Goal: Information Seeking & Learning: Learn about a topic

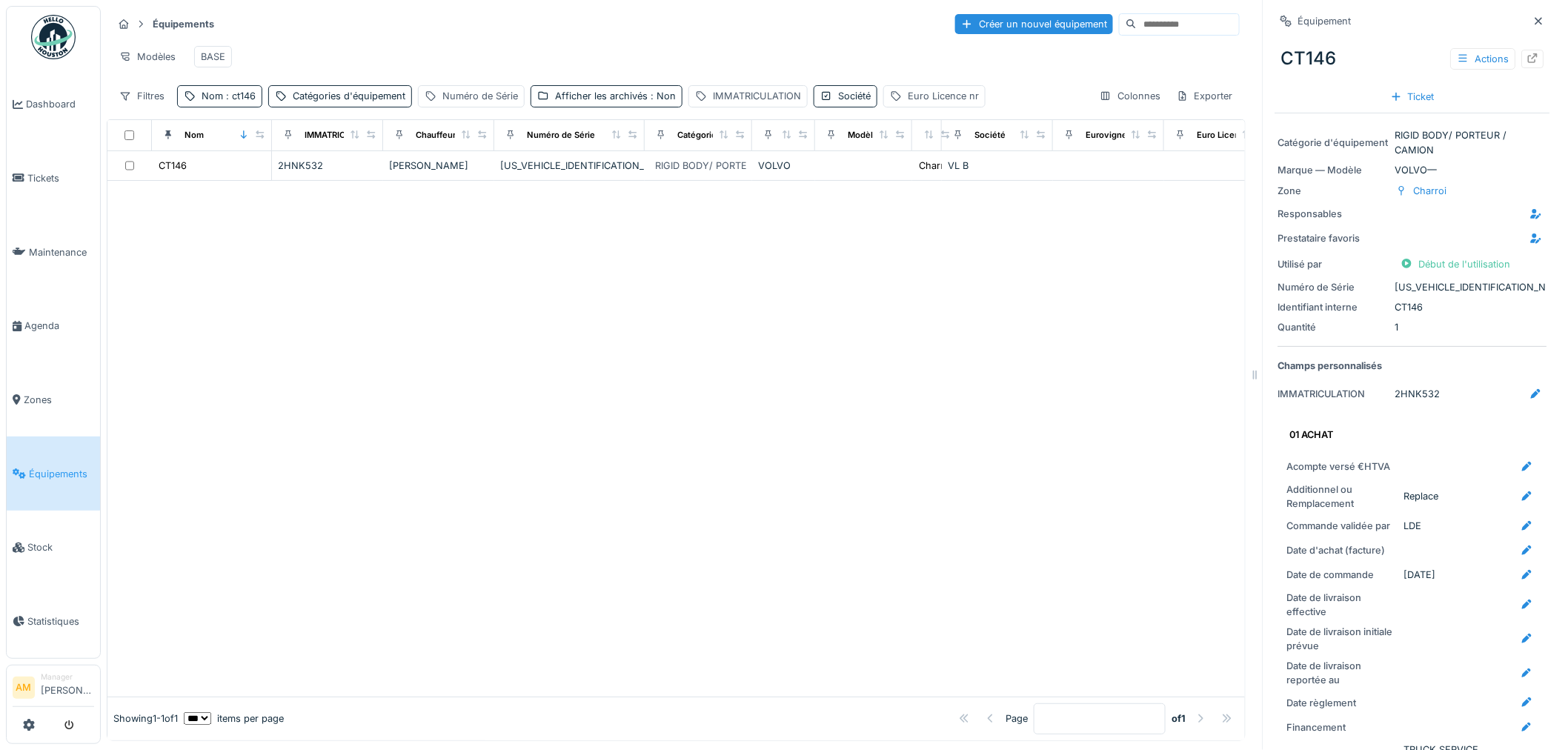
scroll to position [576, 0]
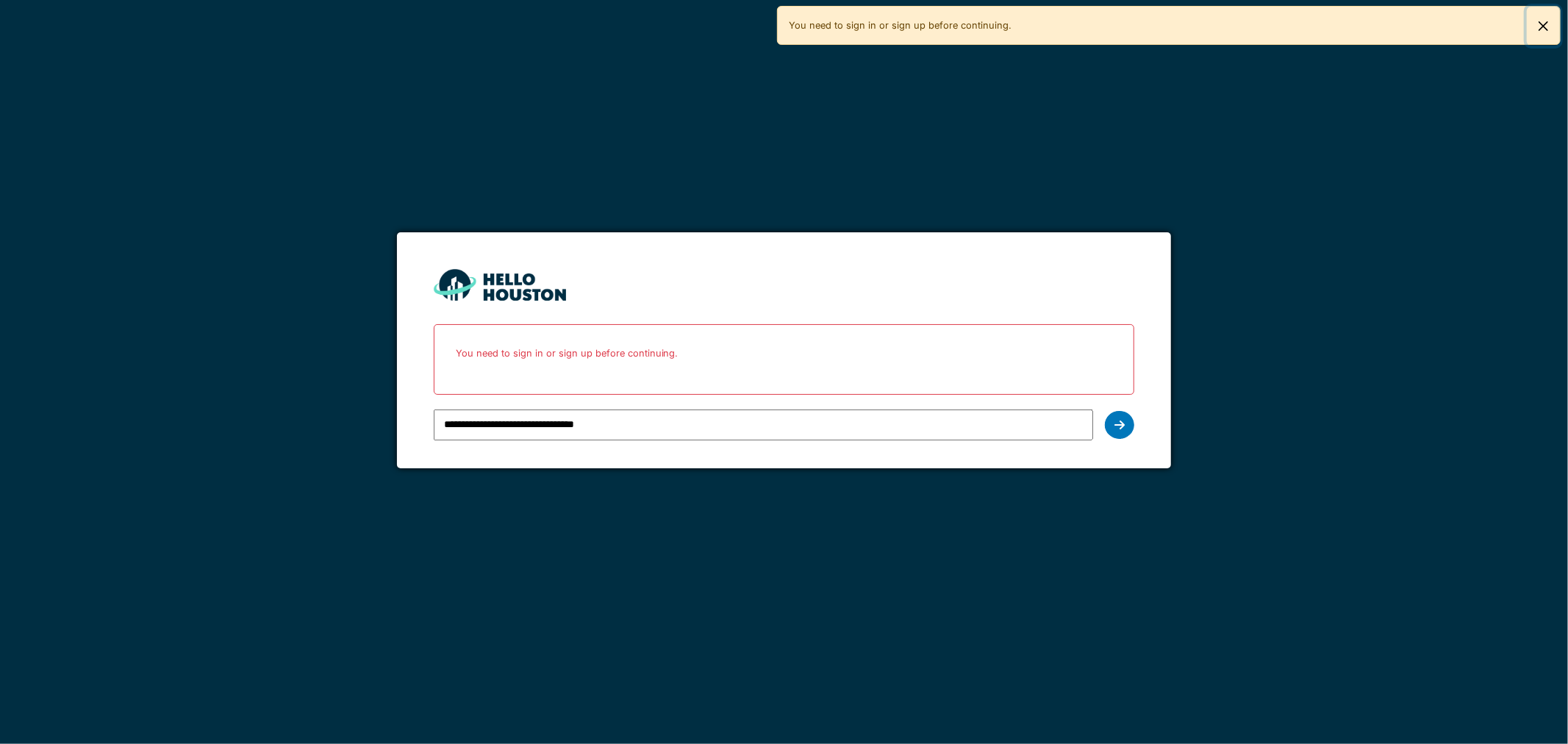
click at [1537, 23] on button "Close" at bounding box center [1543, 26] width 33 height 39
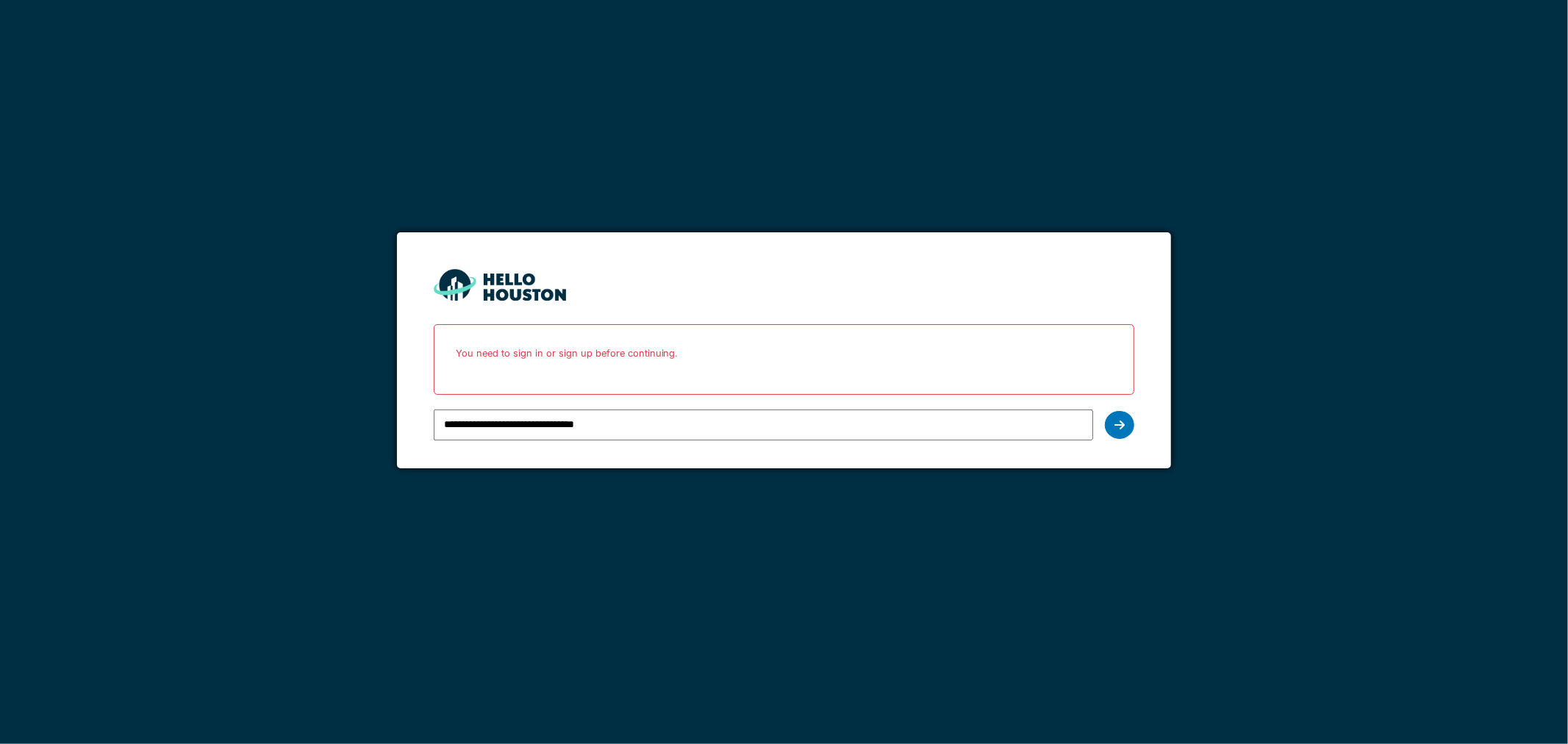
click at [600, 429] on input "**********" at bounding box center [763, 425] width 660 height 31
click at [1124, 427] on div at bounding box center [1120, 424] width 29 height 28
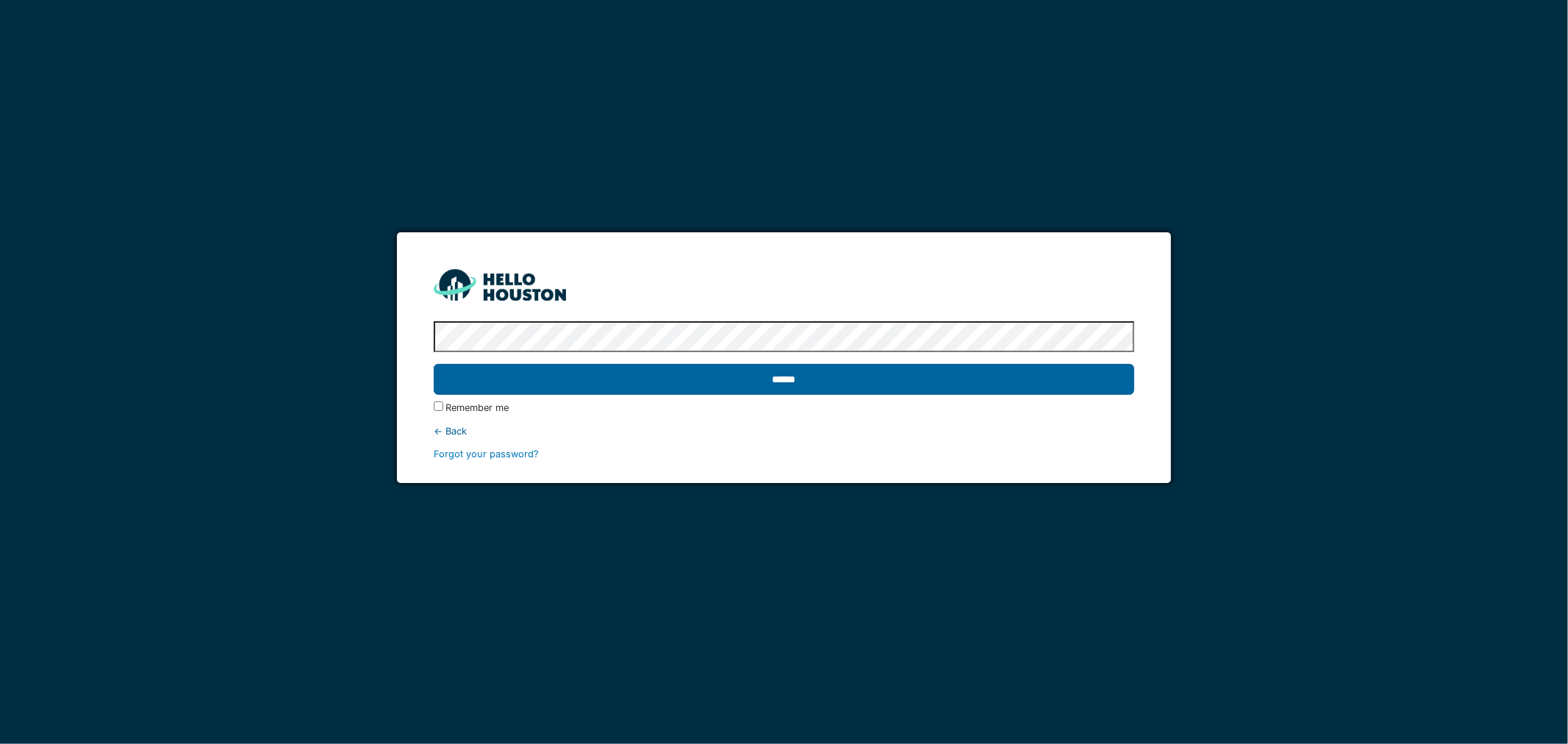
click at [645, 380] on input "******" at bounding box center [784, 380] width 701 height 31
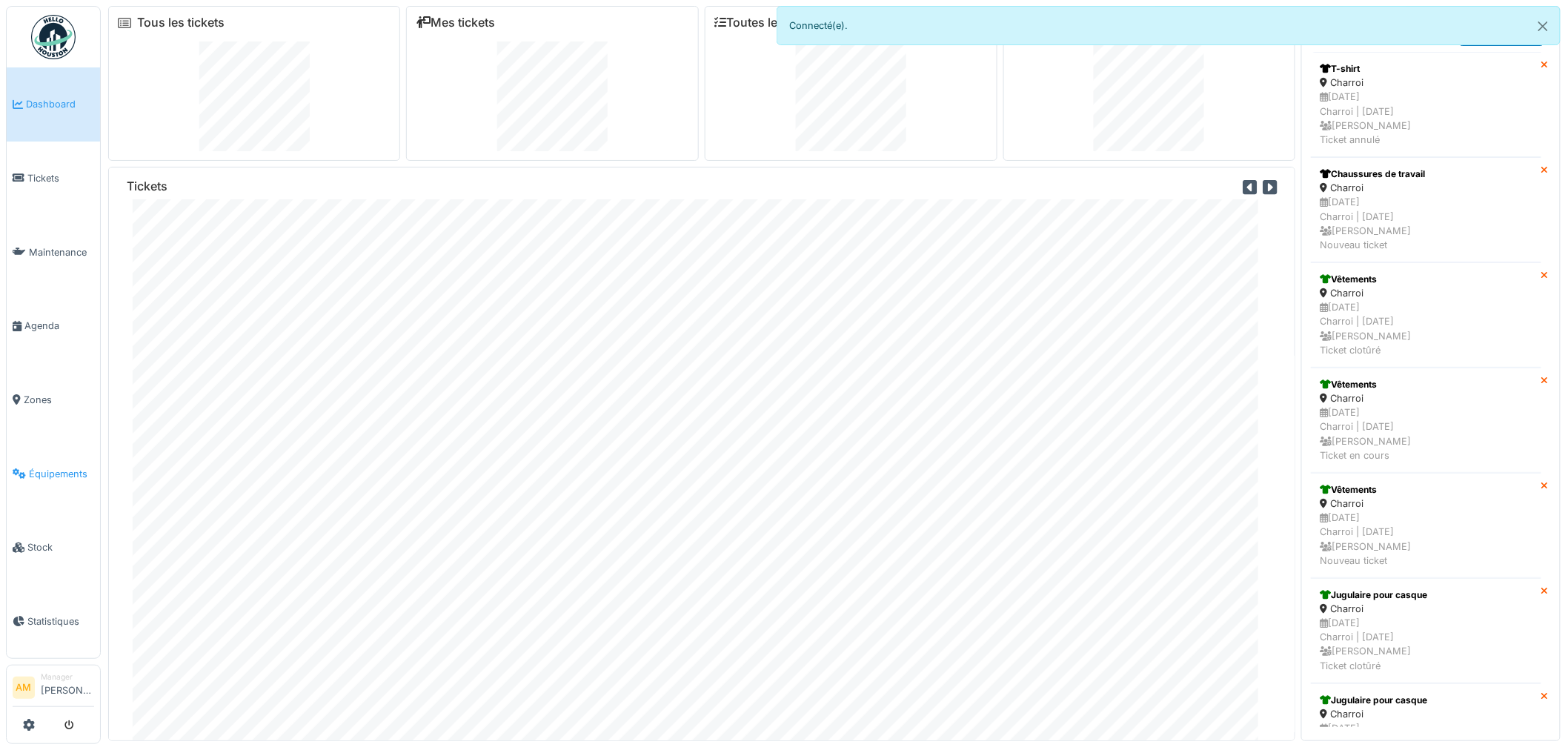
click at [48, 467] on span "Équipements" at bounding box center [61, 473] width 65 height 14
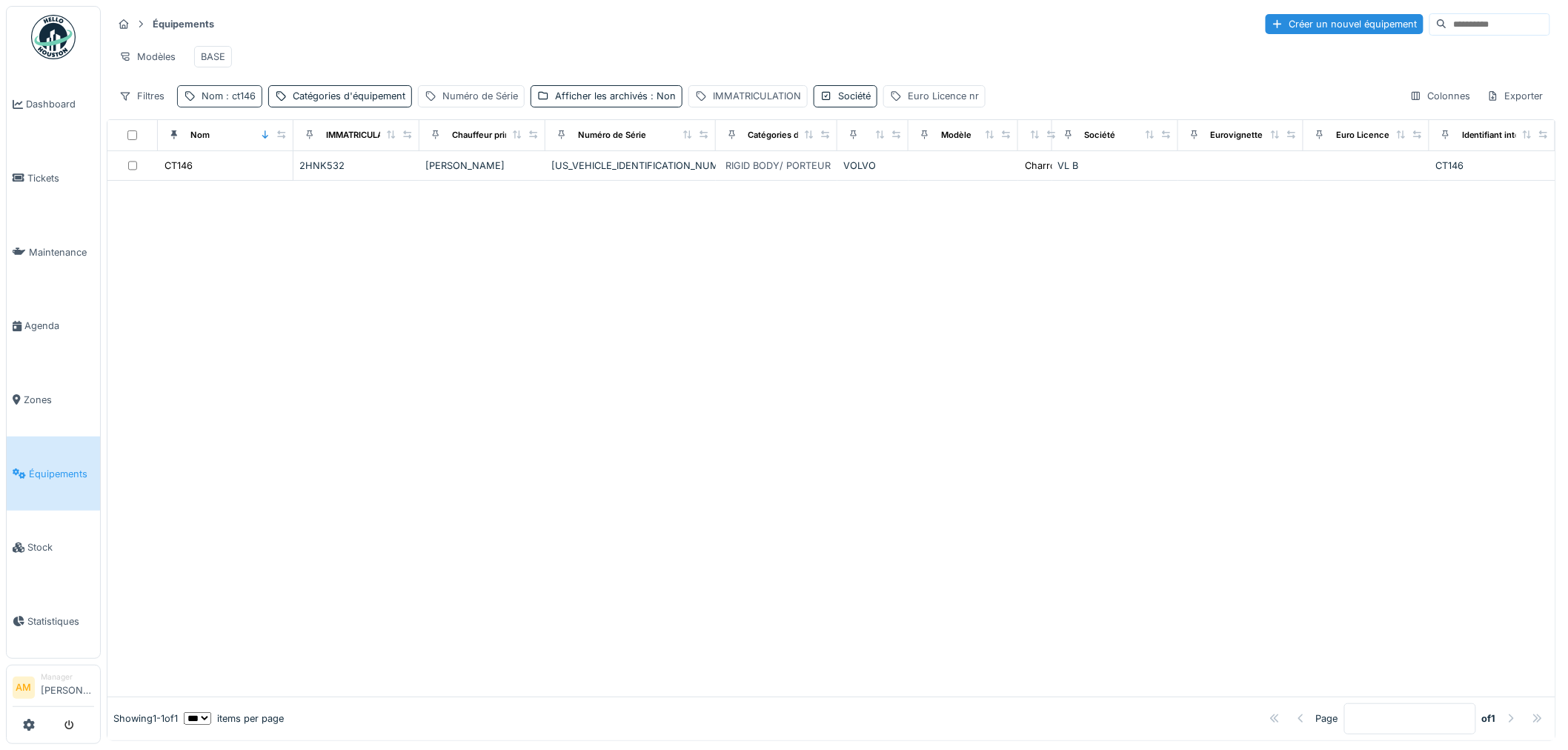
click at [240, 94] on div "Équipements Créer un nouvel équipement Modèles BASE Filtres Nom : ct146 Catégor…" at bounding box center [832, 59] width 1449 height 107
click at [234, 101] on span ": ct146" at bounding box center [239, 95] width 32 height 11
drag, startPoint x: 126, startPoint y: 174, endPoint x: 0, endPoint y: 145, distance: 129.3
click at [48, 163] on body "Dashboard Tickets Maintenance Agenda Zones Équipements Stock Statistiques AM Ma…" at bounding box center [784, 375] width 1568 height 750
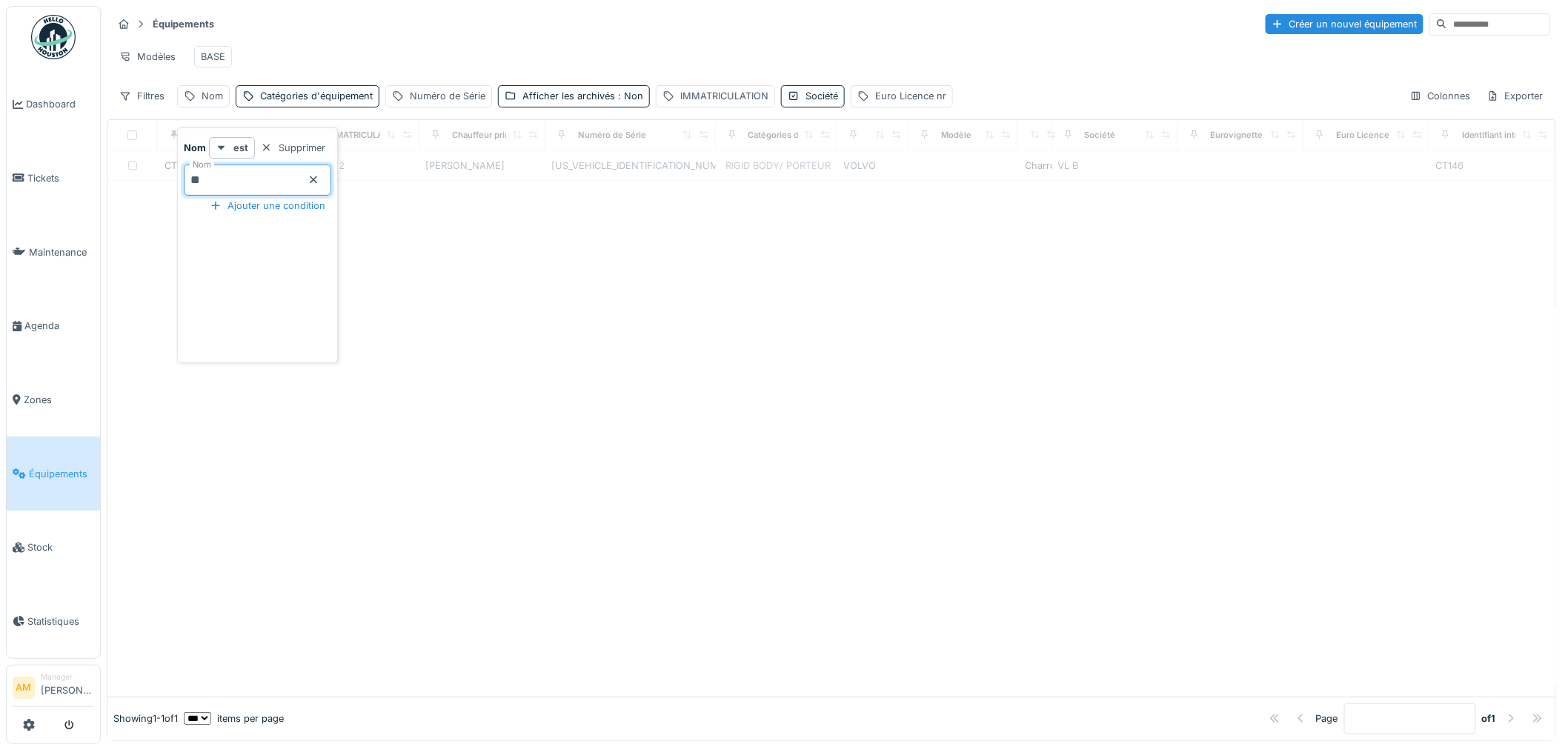
type input "**"
click at [698, 60] on div "Modèles BASE" at bounding box center [832, 56] width 1437 height 33
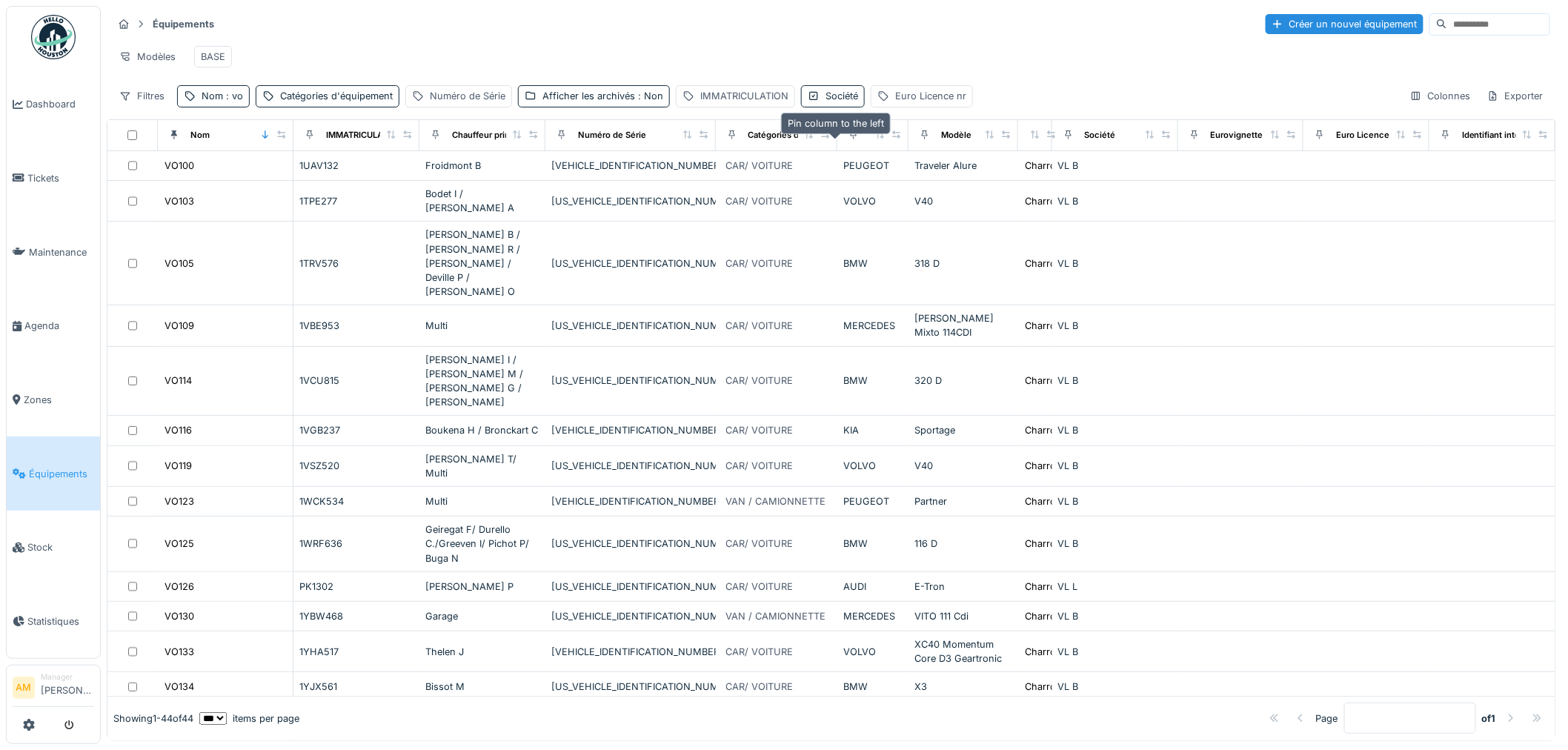
click at [843, 144] on div at bounding box center [853, 134] width 20 height 19
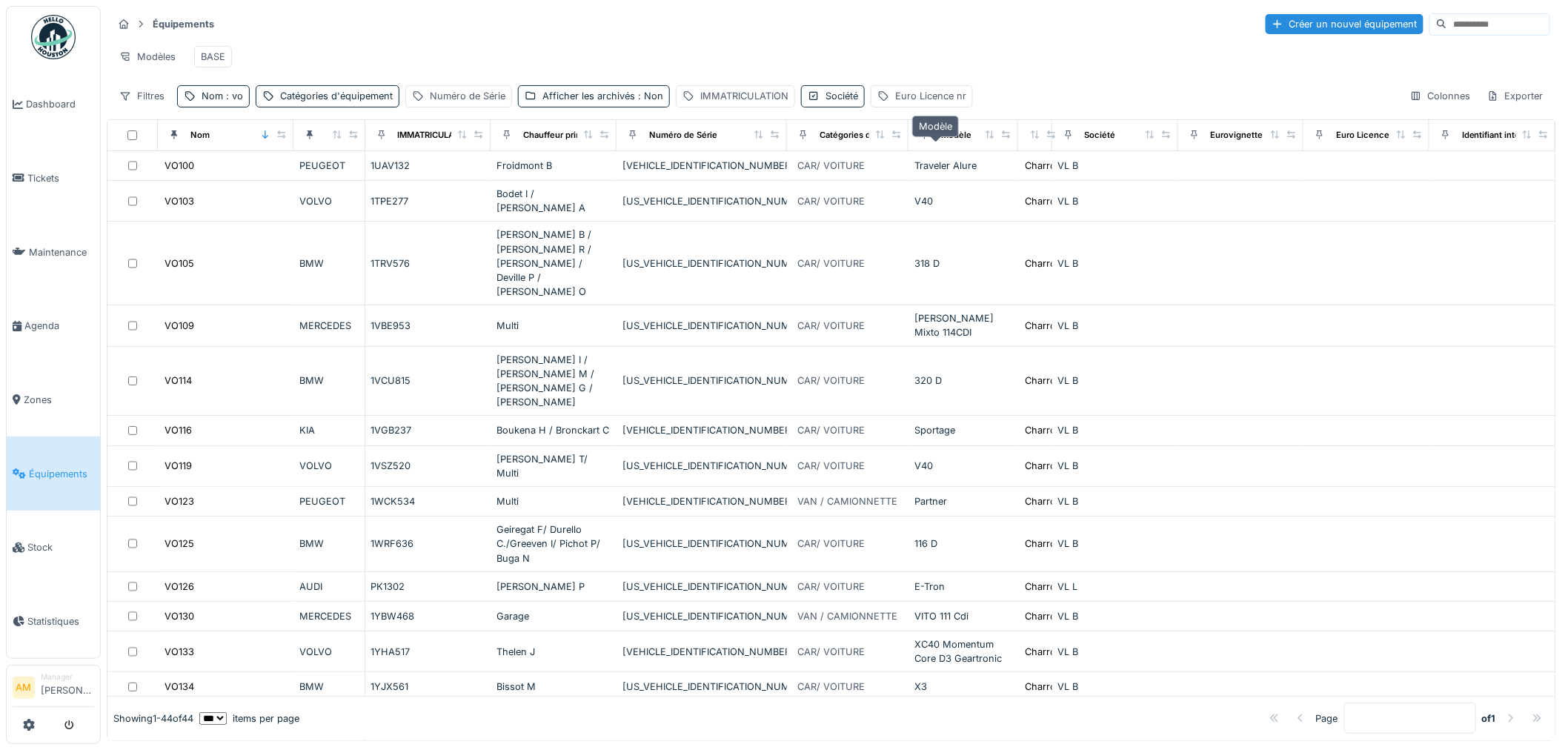
click at [945, 141] on div "Modèle" at bounding box center [955, 134] width 30 height 13
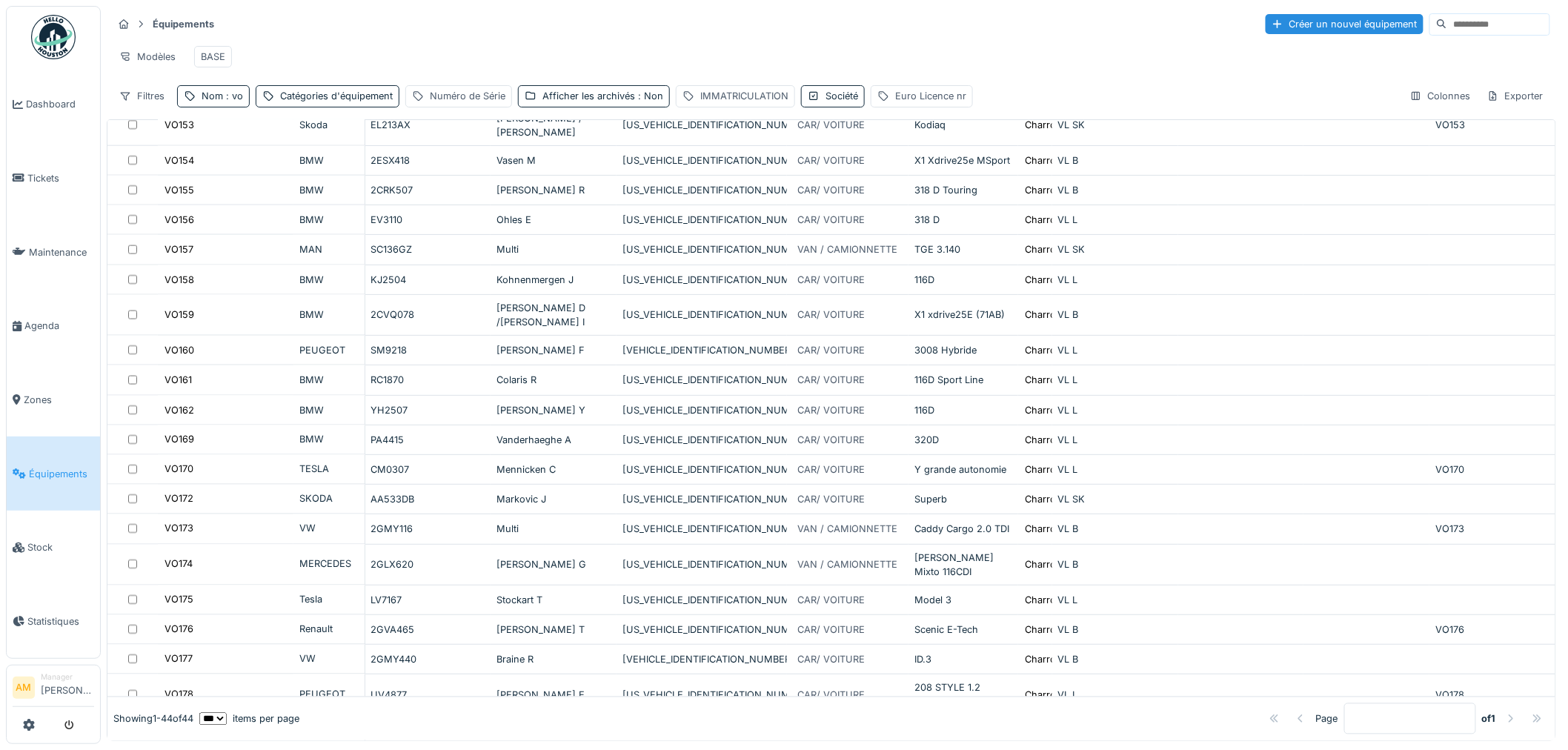
scroll to position [900, 0]
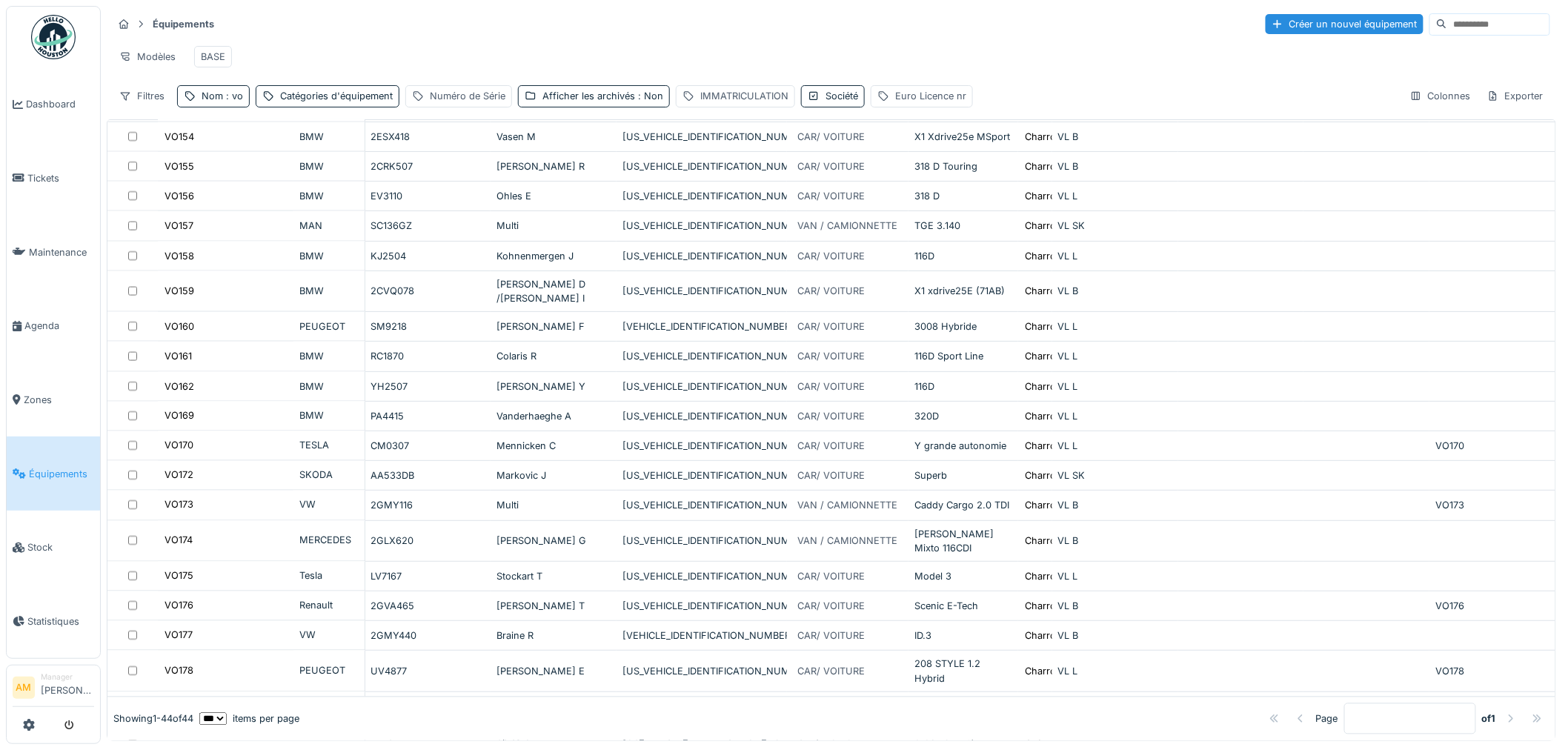
drag, startPoint x: 1337, startPoint y: 687, endPoint x: 1312, endPoint y: 690, distance: 25.2
click at [1344, 703] on input "*" at bounding box center [1409, 719] width 131 height 31
click at [227, 712] on select "** ** ** *** *** ***" at bounding box center [213, 718] width 27 height 13
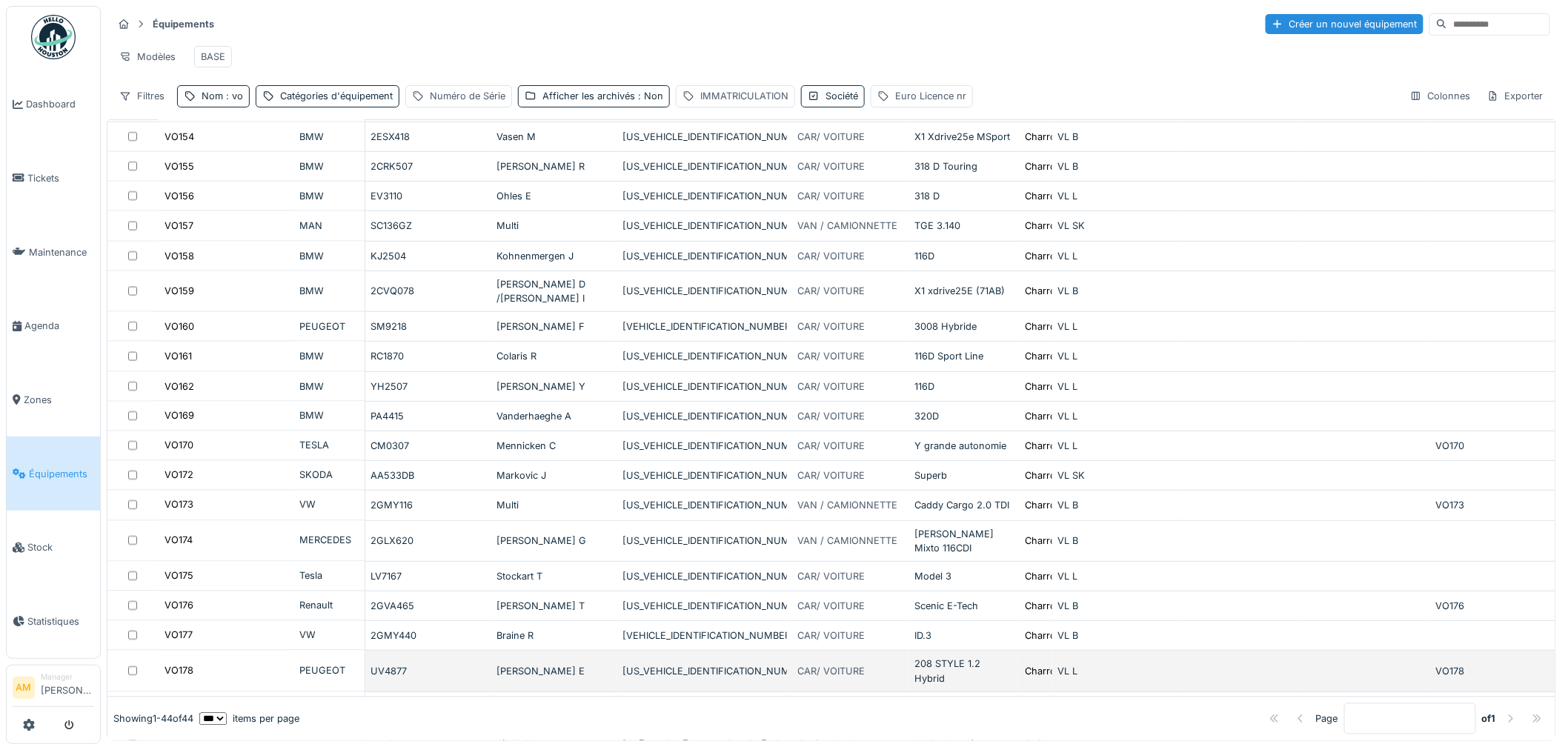
click at [212, 712] on select "** ** ** *** *** ***" at bounding box center [213, 718] width 27 height 13
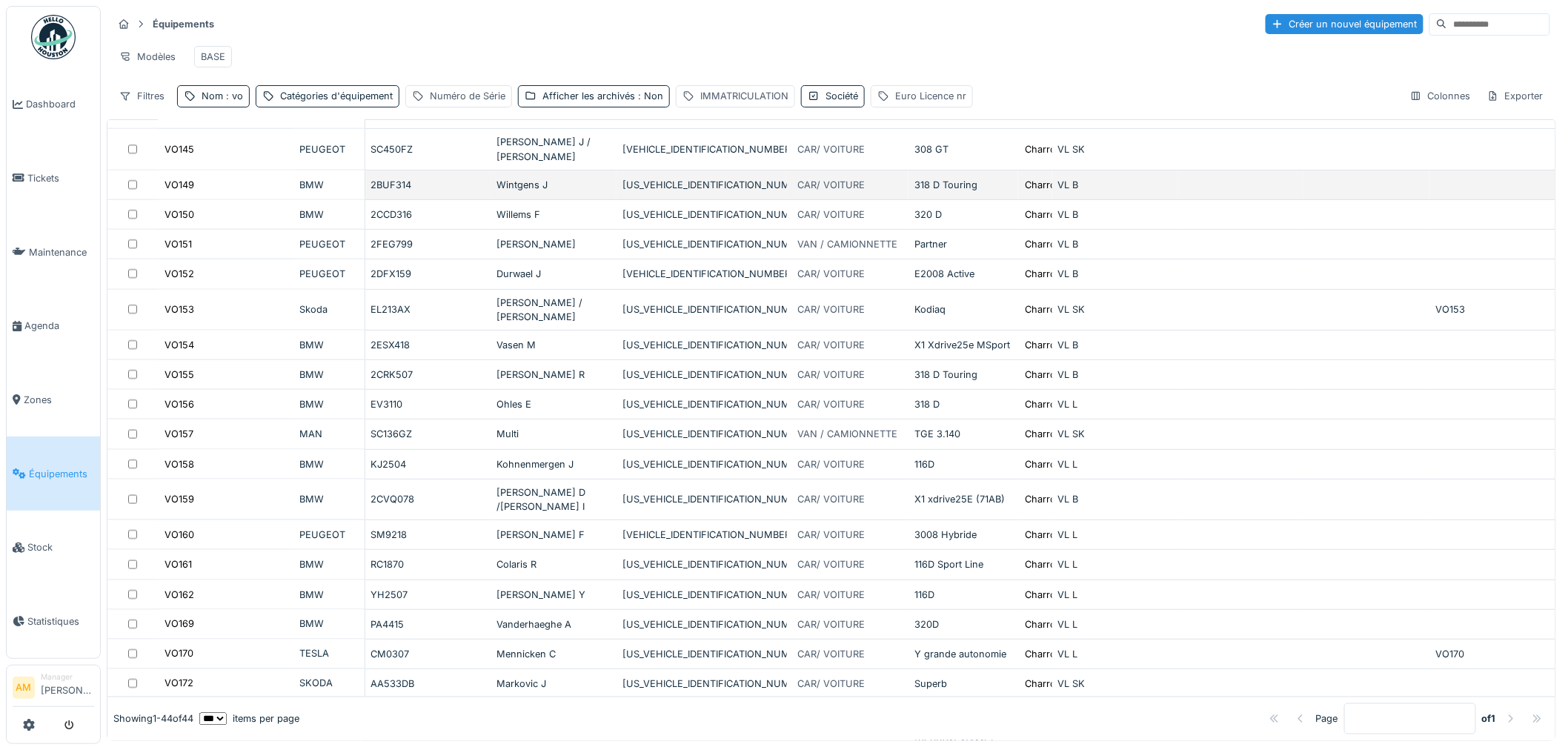
scroll to position [572, 0]
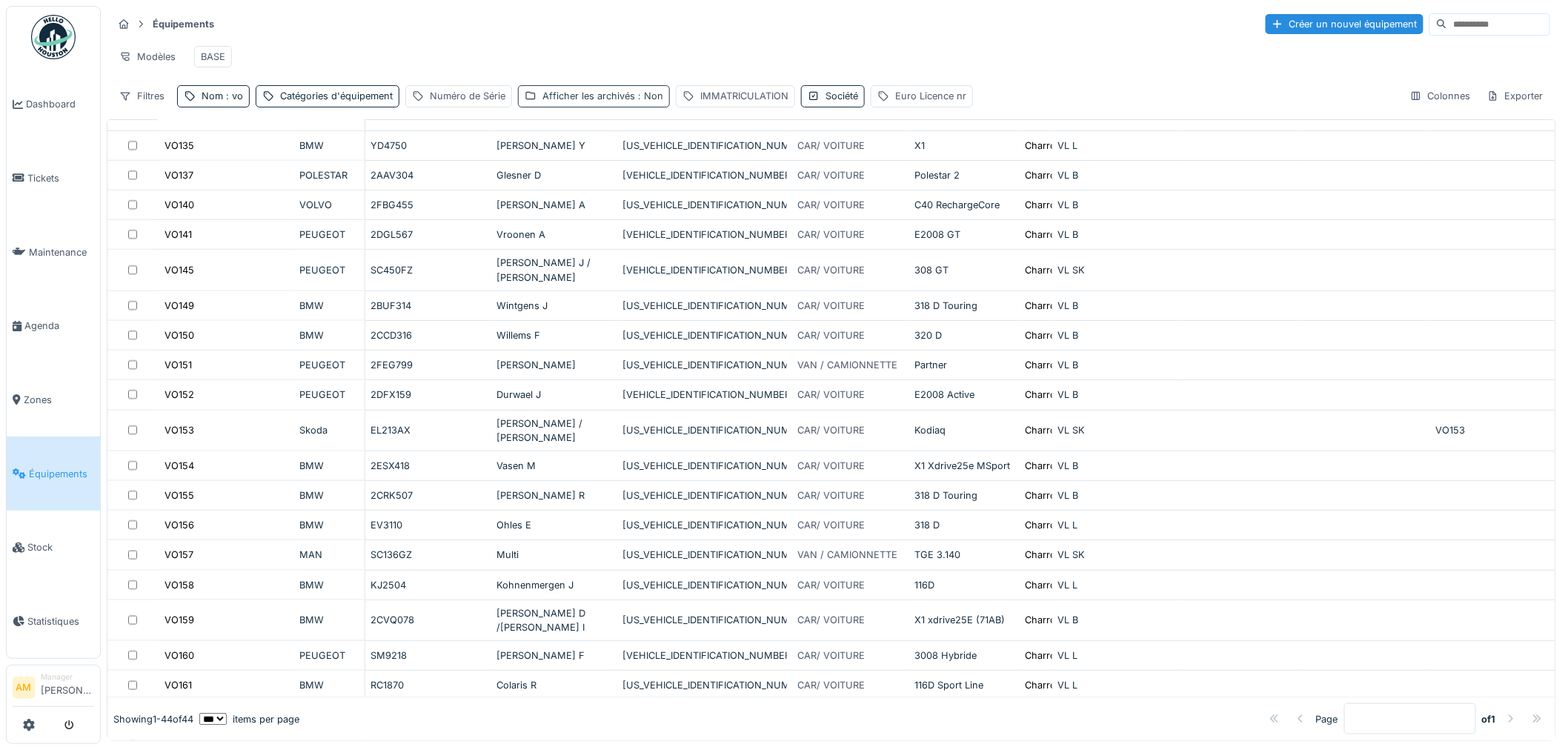
click at [628, 103] on div "Afficher les archivés : Non" at bounding box center [603, 95] width 121 height 14
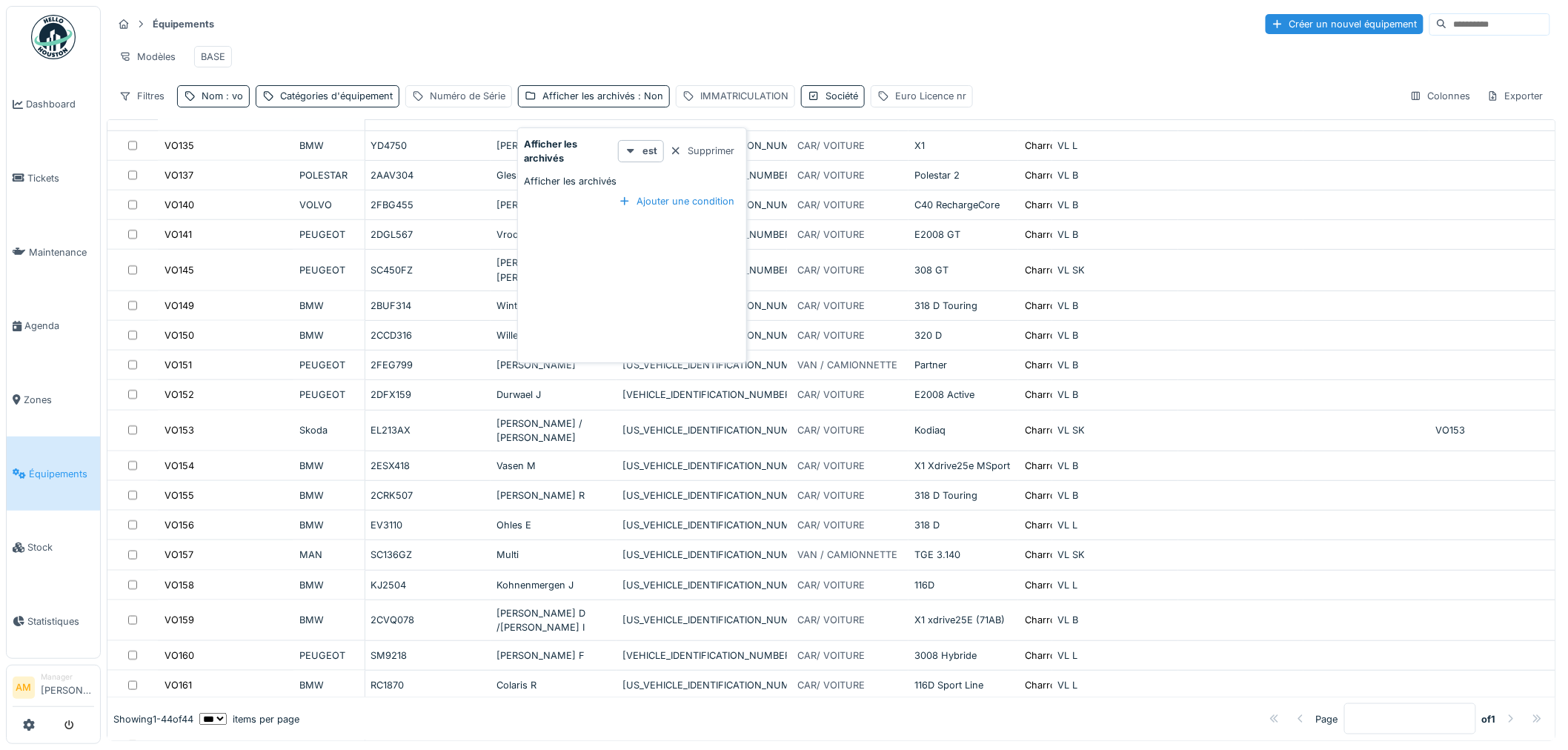
click at [543, 178] on div "Afficher les archivés" at bounding box center [570, 181] width 93 height 14
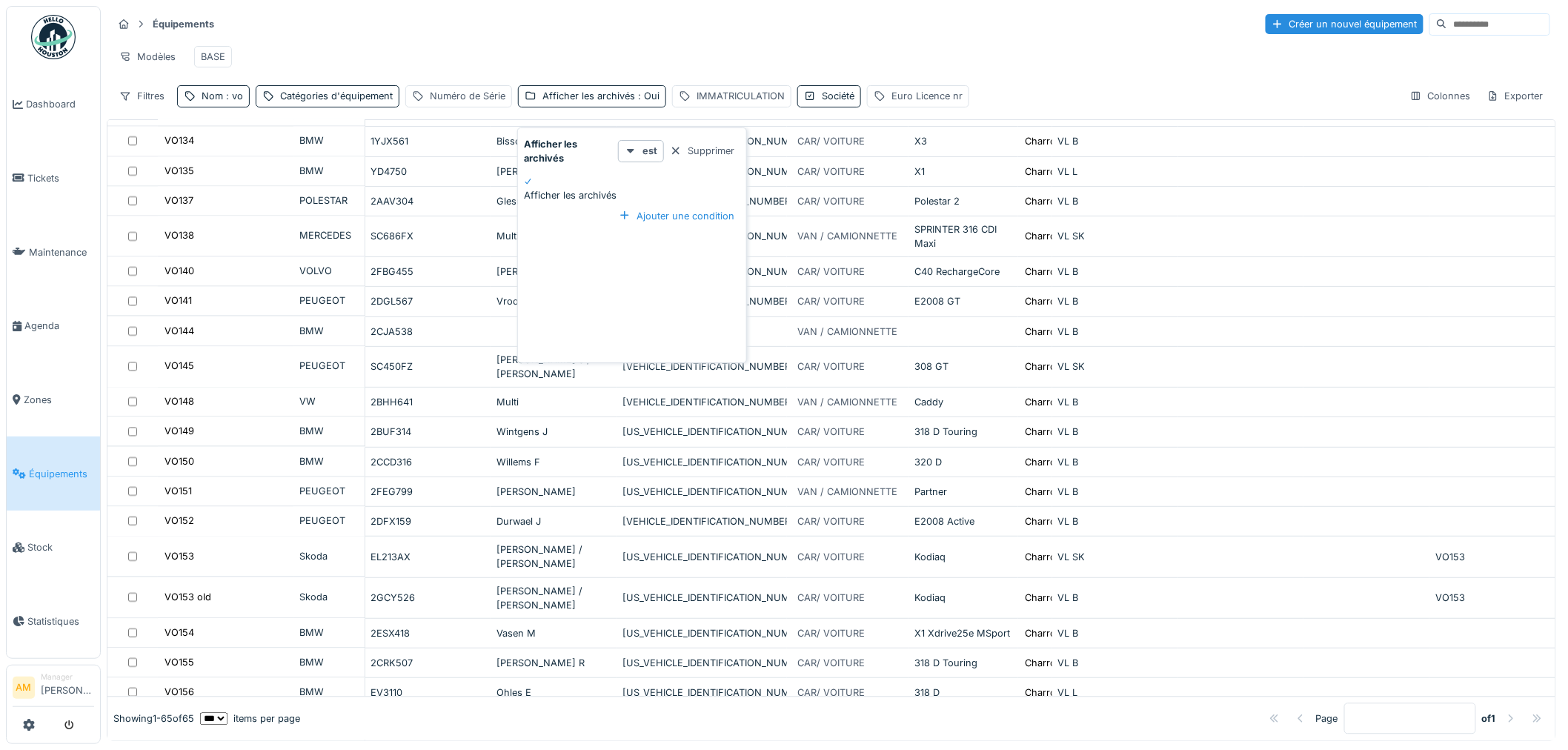
click at [534, 187] on div at bounding box center [632, 181] width 216 height 14
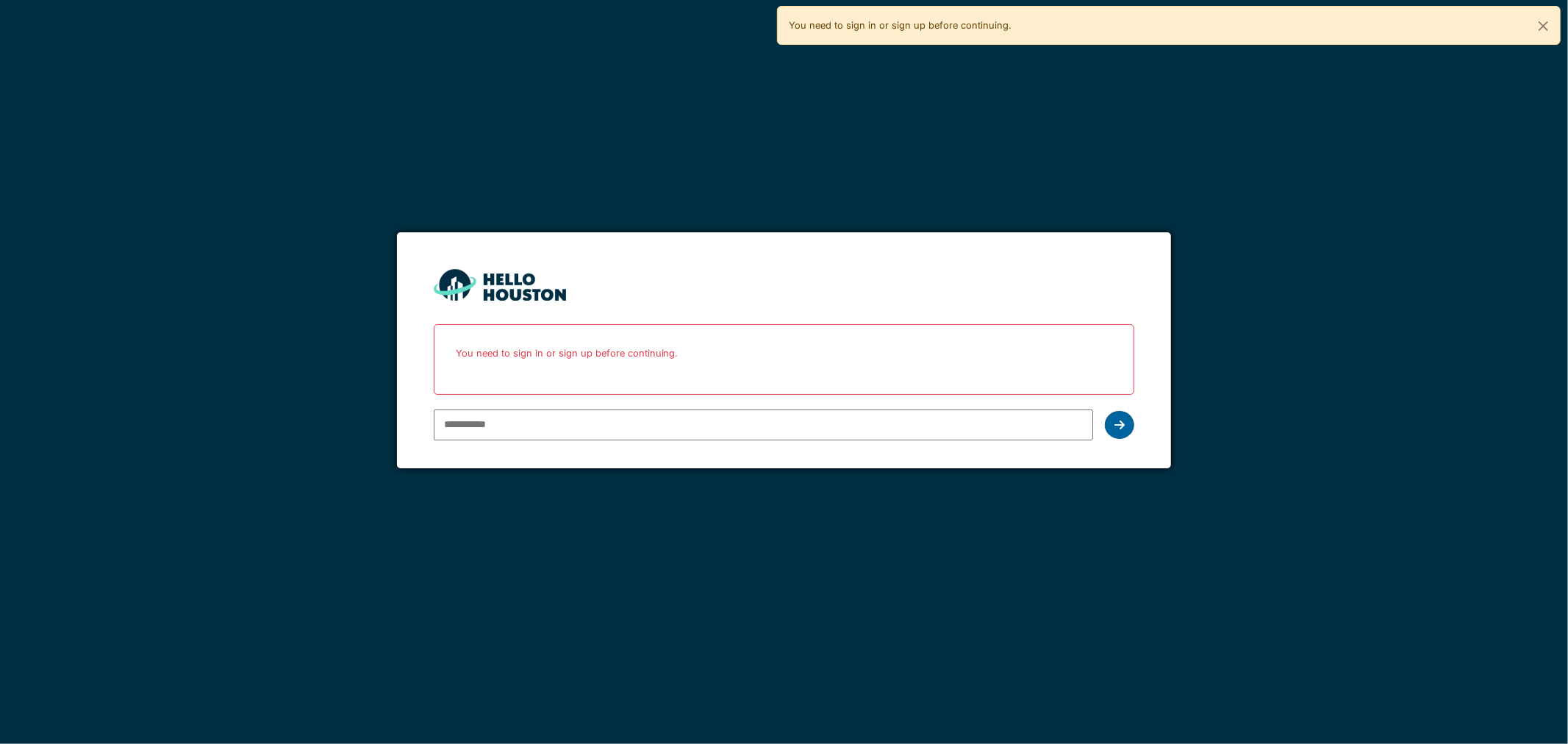
type input "**********"
drag, startPoint x: 1120, startPoint y: 427, endPoint x: 1014, endPoint y: 408, distance: 107.7
click at [1119, 427] on icon at bounding box center [1119, 425] width 11 height 12
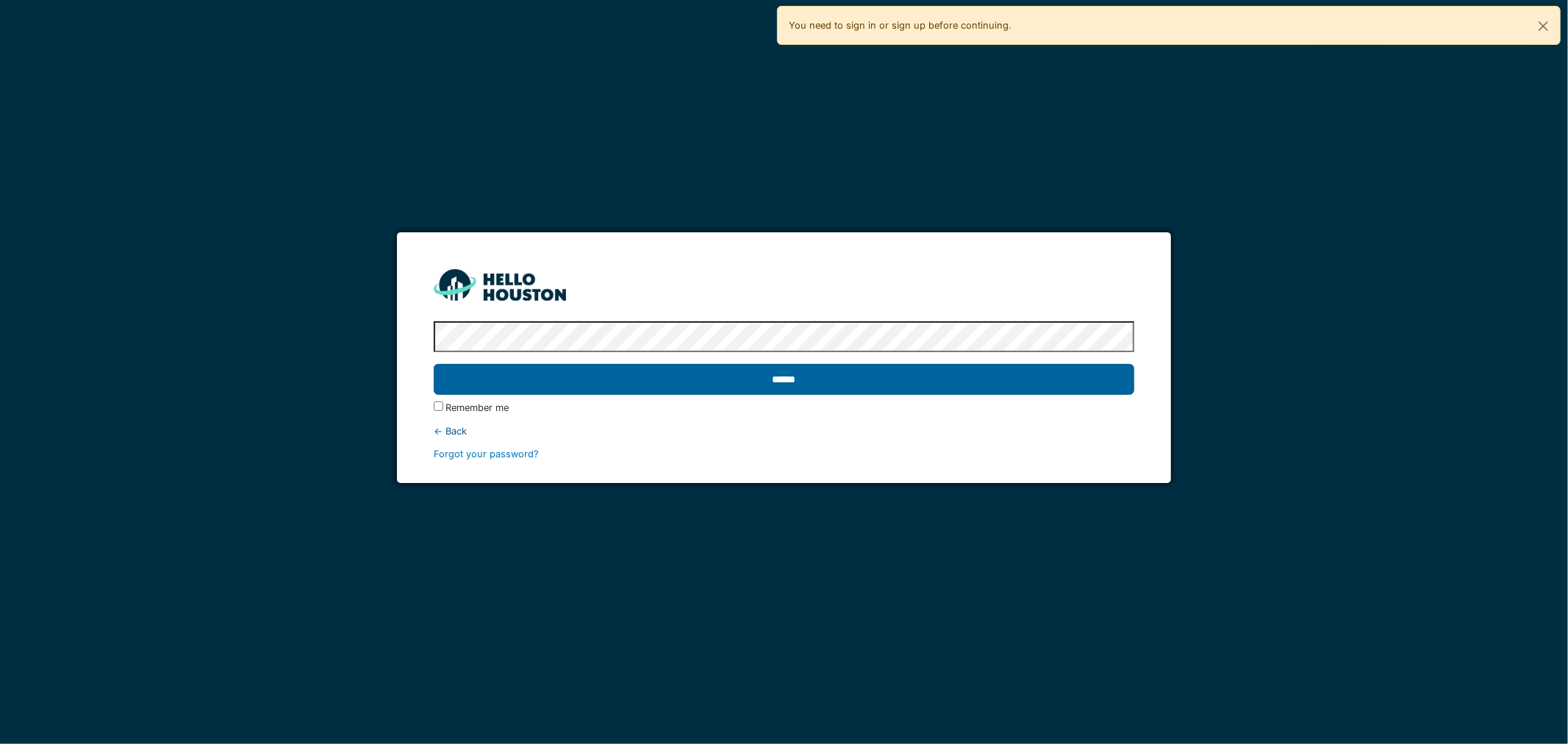
click at [500, 380] on input "******" at bounding box center [784, 380] width 701 height 31
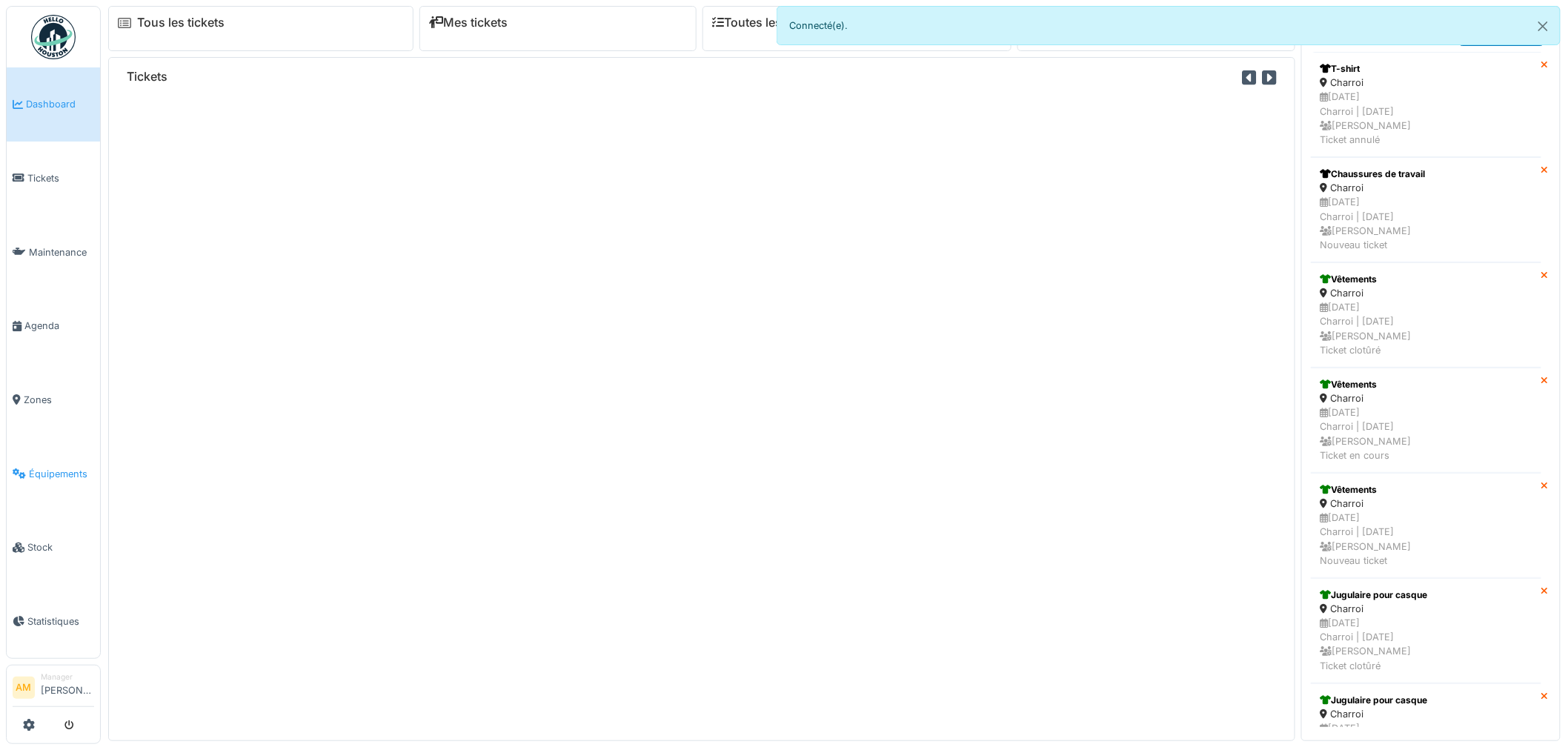
click at [47, 467] on span "Équipements" at bounding box center [61, 473] width 65 height 14
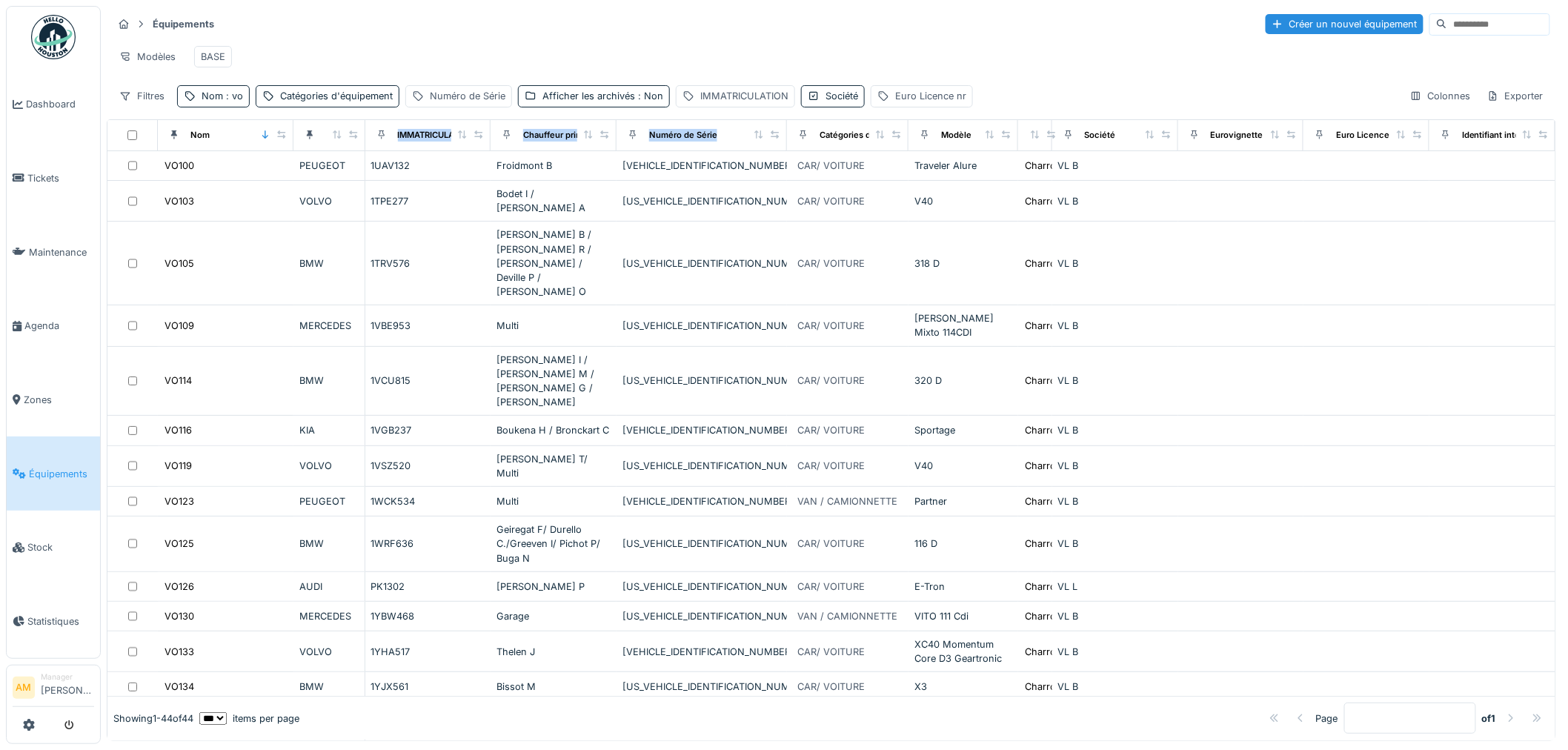
drag, startPoint x: 320, startPoint y: 141, endPoint x: 712, endPoint y: 150, distance: 392.1
click at [712, 150] on tr "Nom Marque IMMATRICULATION Chauffeur principal Numéro de Série Catégories d'équ…" at bounding box center [831, 135] width 1448 height 31
click at [332, 138] on icon at bounding box center [337, 134] width 11 height 8
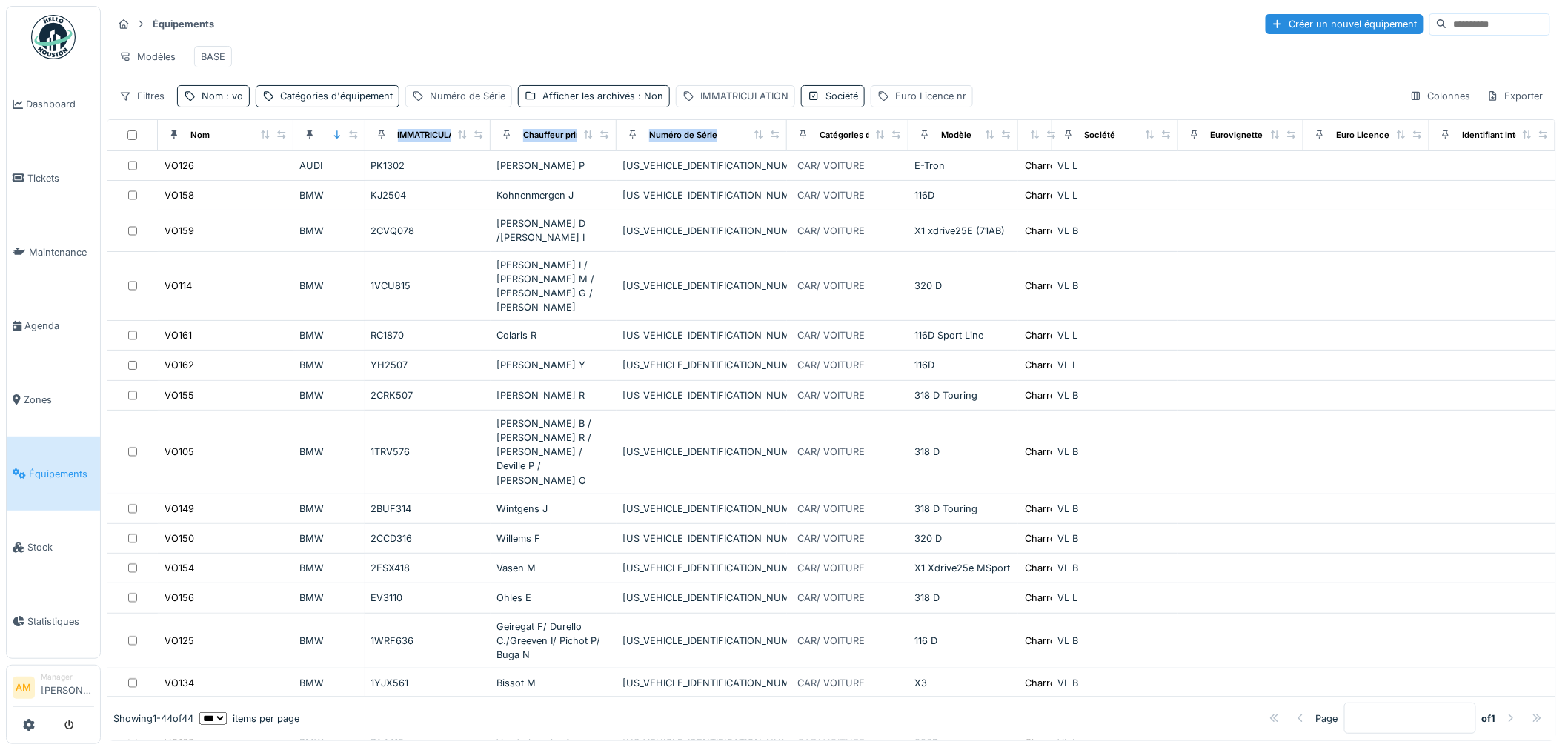
scroll to position [494, 0]
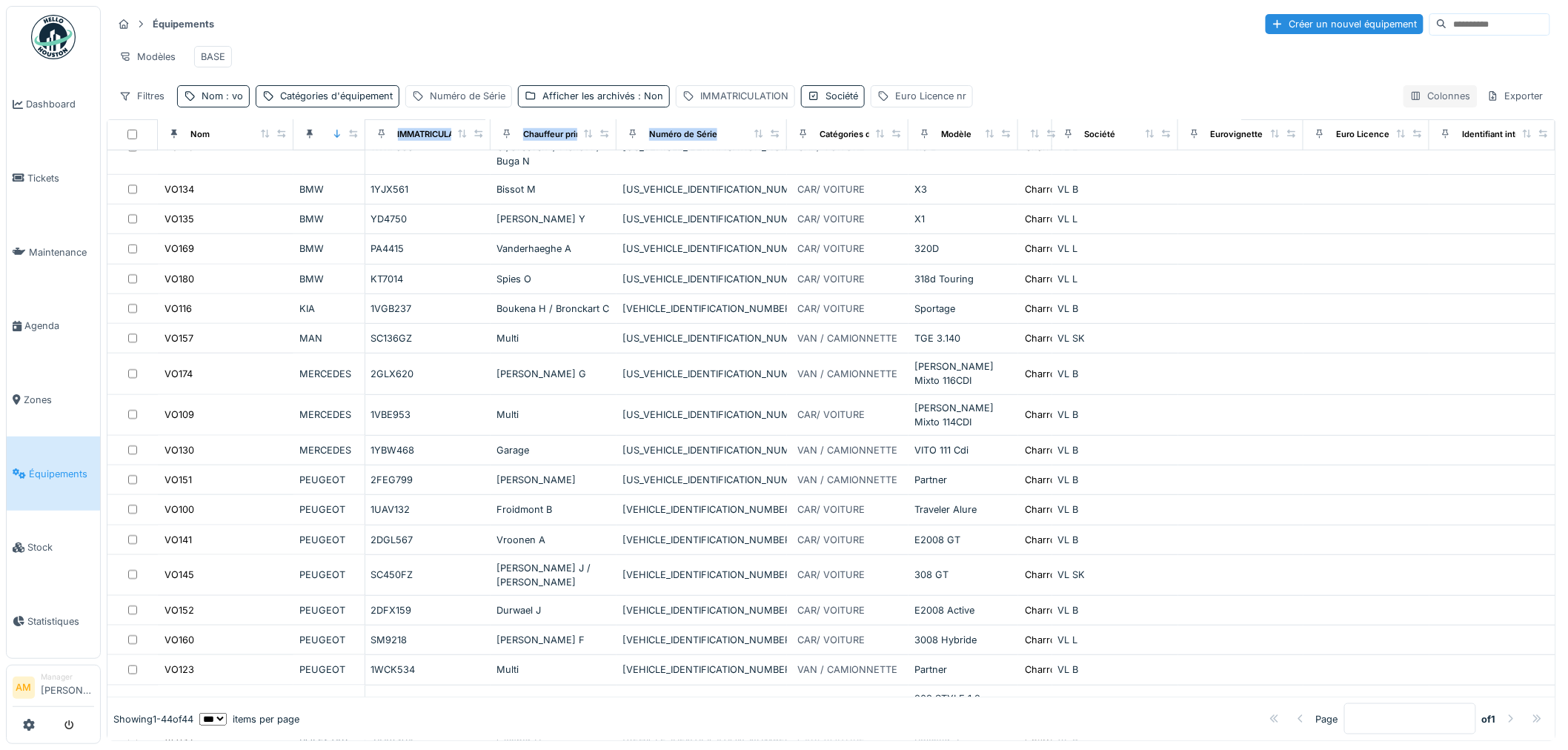
click at [1431, 107] on div "Colonnes" at bounding box center [1440, 95] width 74 height 21
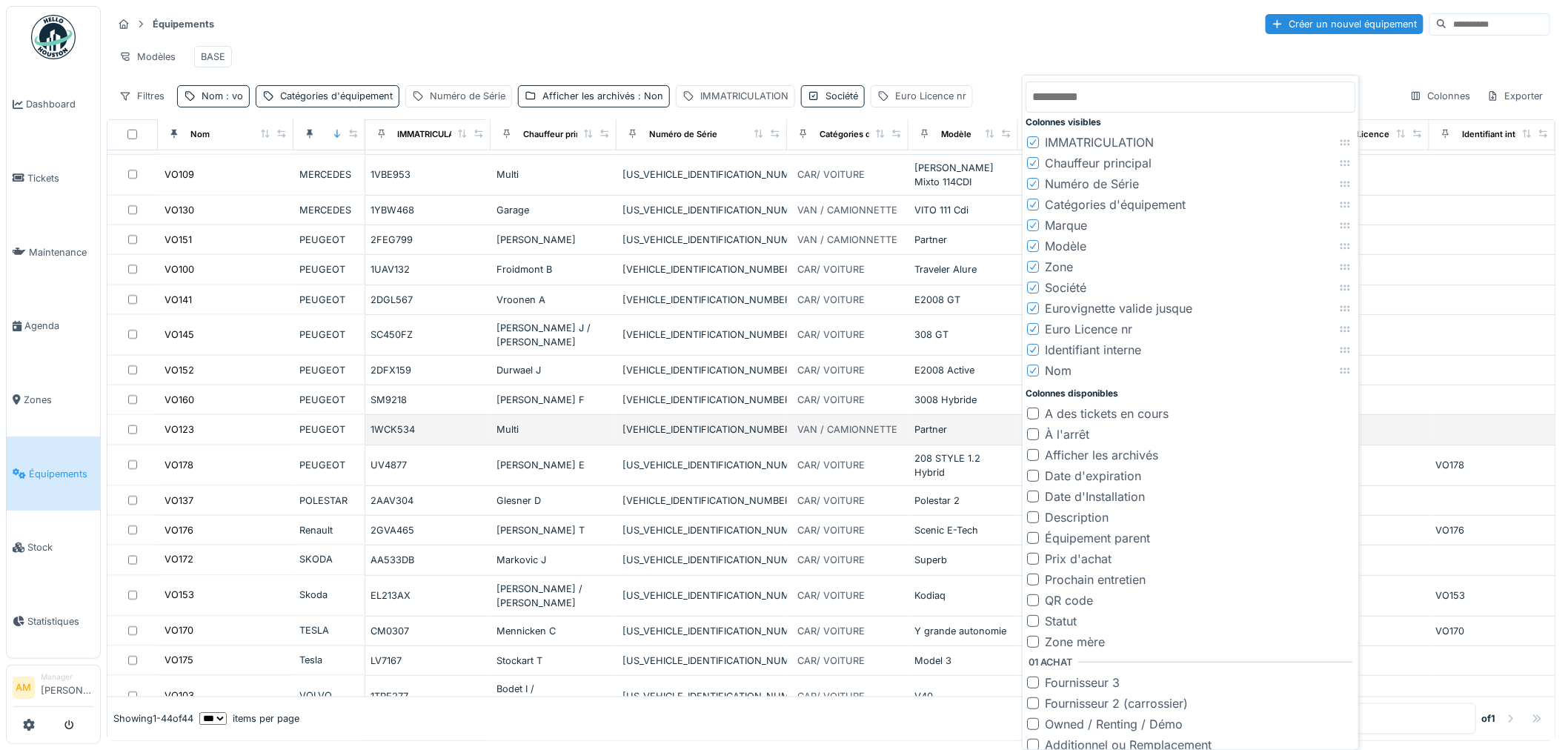
scroll to position [900, 0]
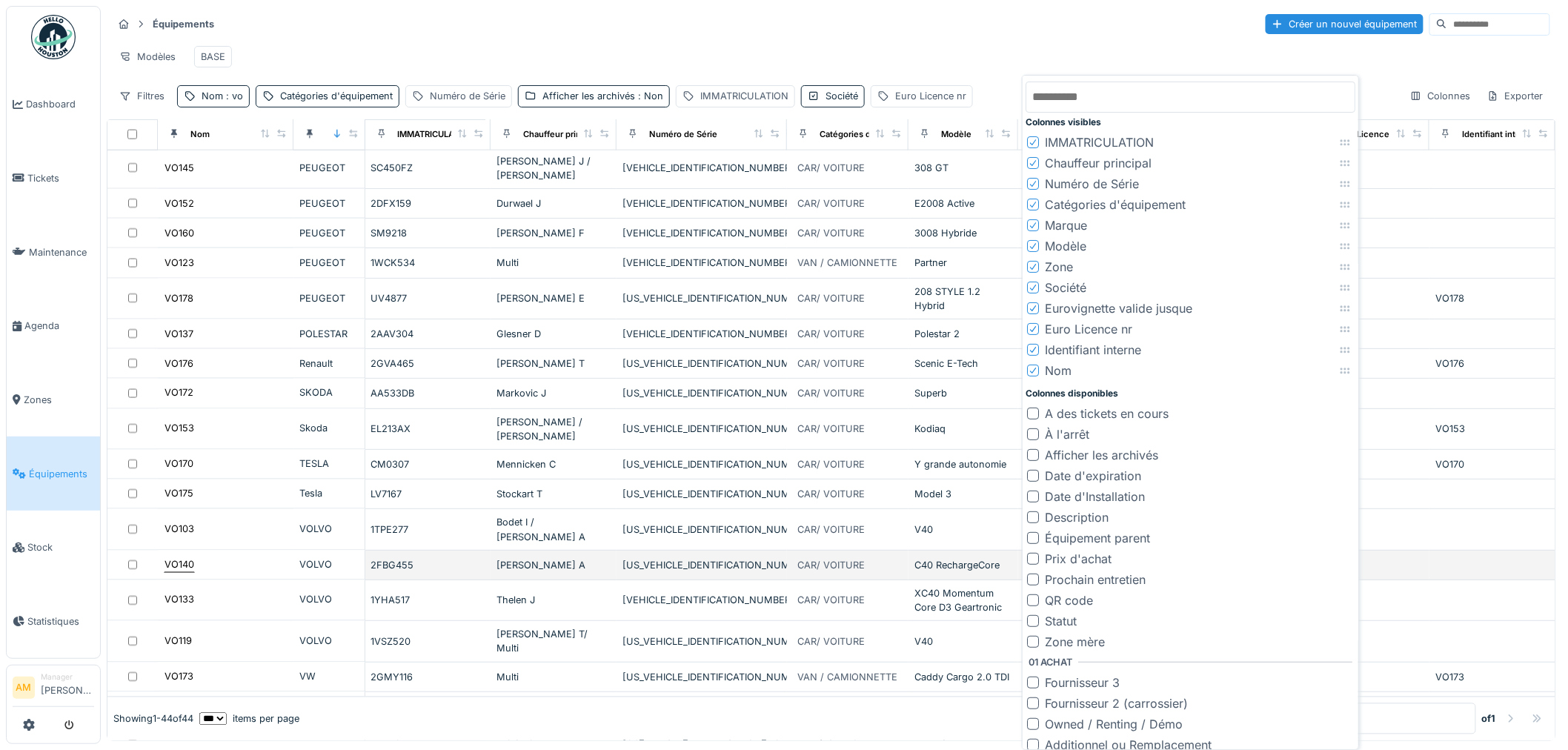
click at [181, 558] on div "VO140" at bounding box center [179, 565] width 29 height 14
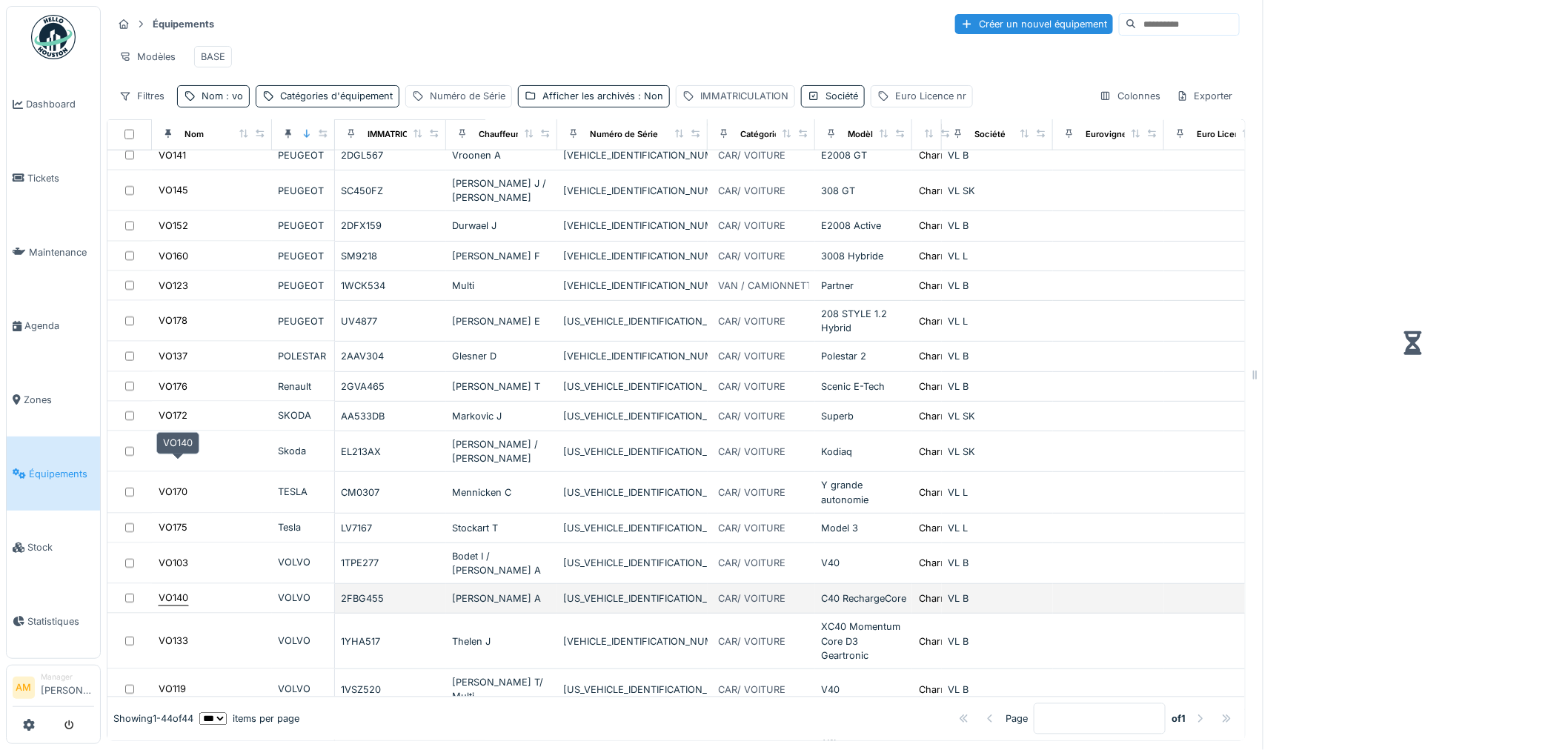
scroll to position [949, 0]
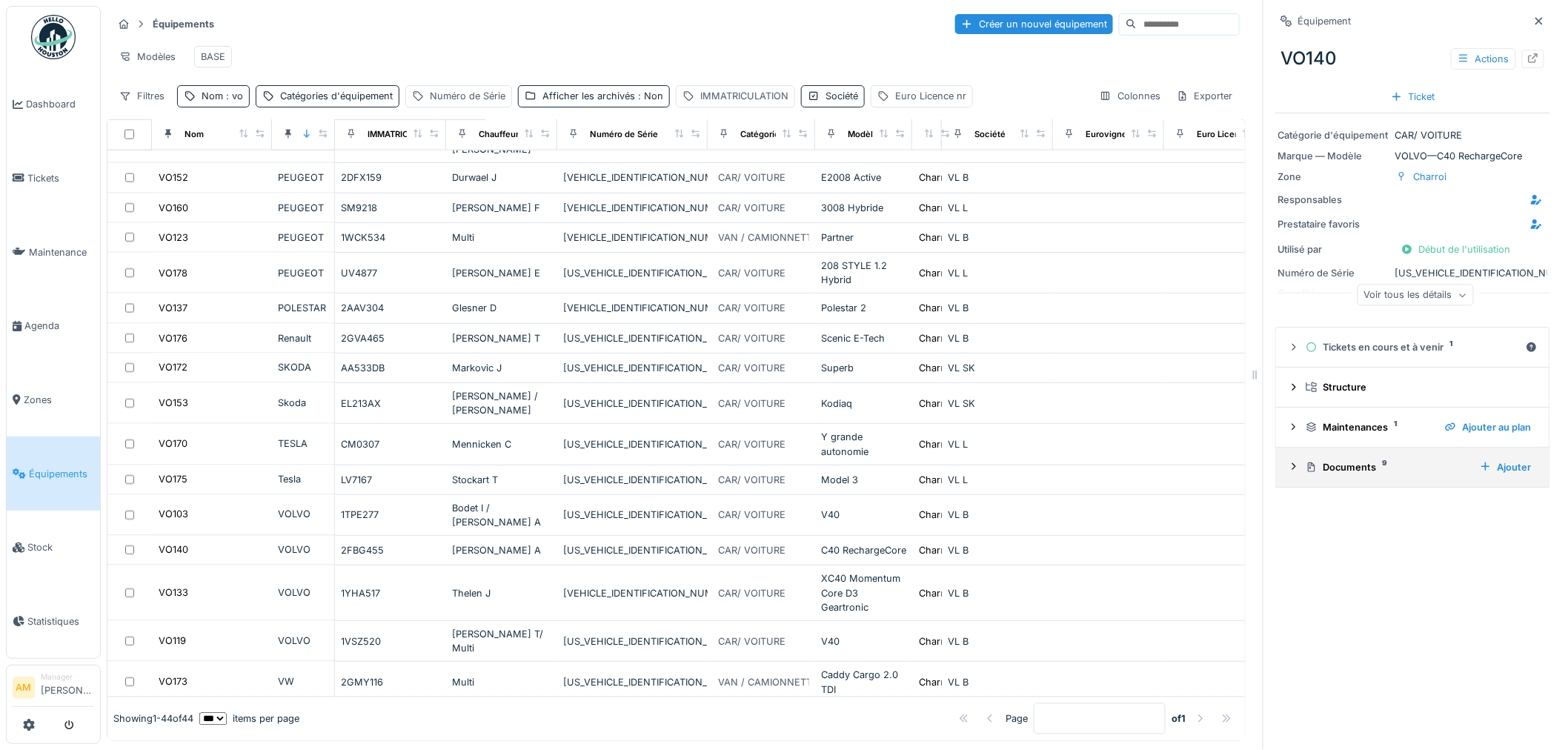
click at [1288, 469] on icon at bounding box center [1293, 467] width 12 height 10
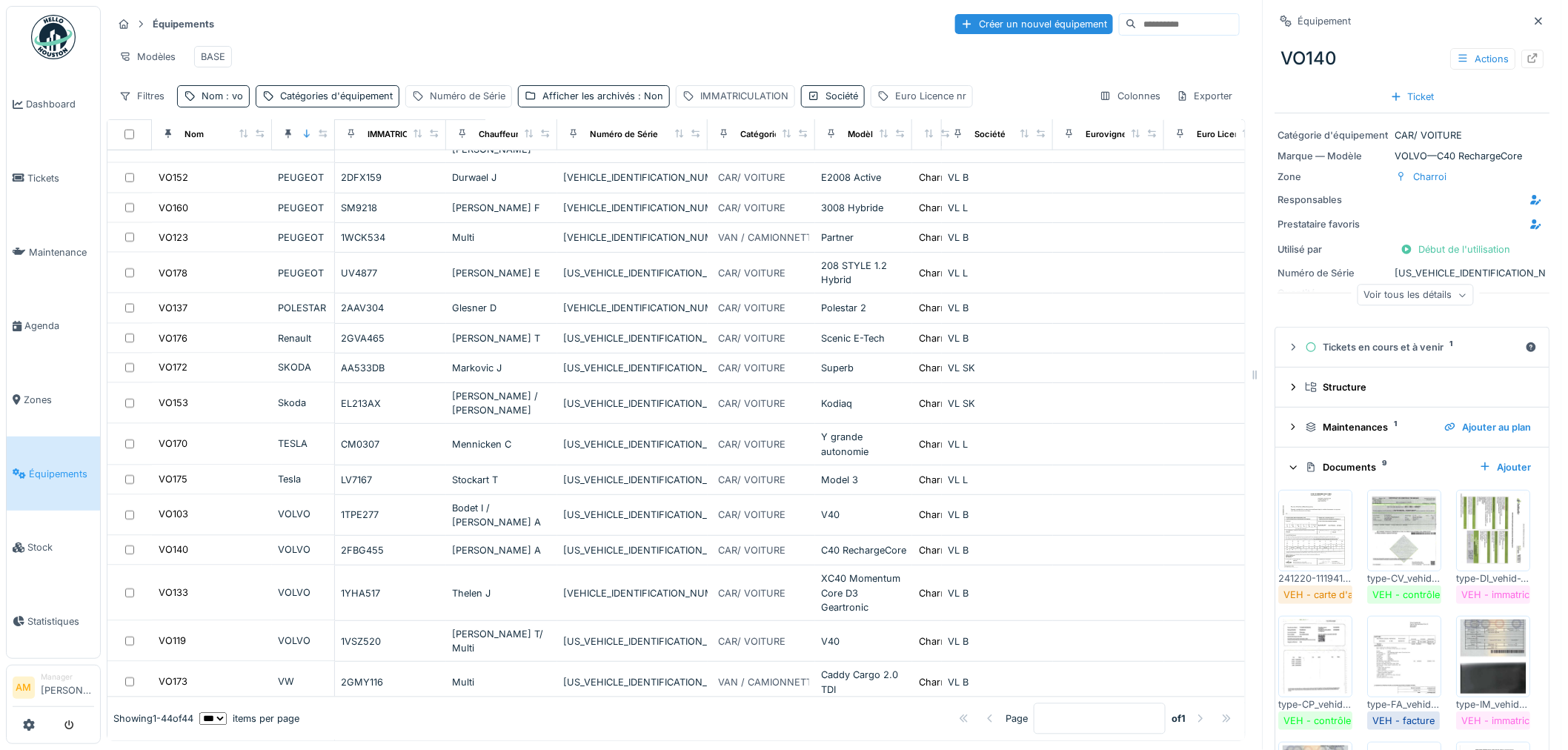
click at [1397, 300] on div "Voir tous les détails" at bounding box center [1415, 295] width 116 height 21
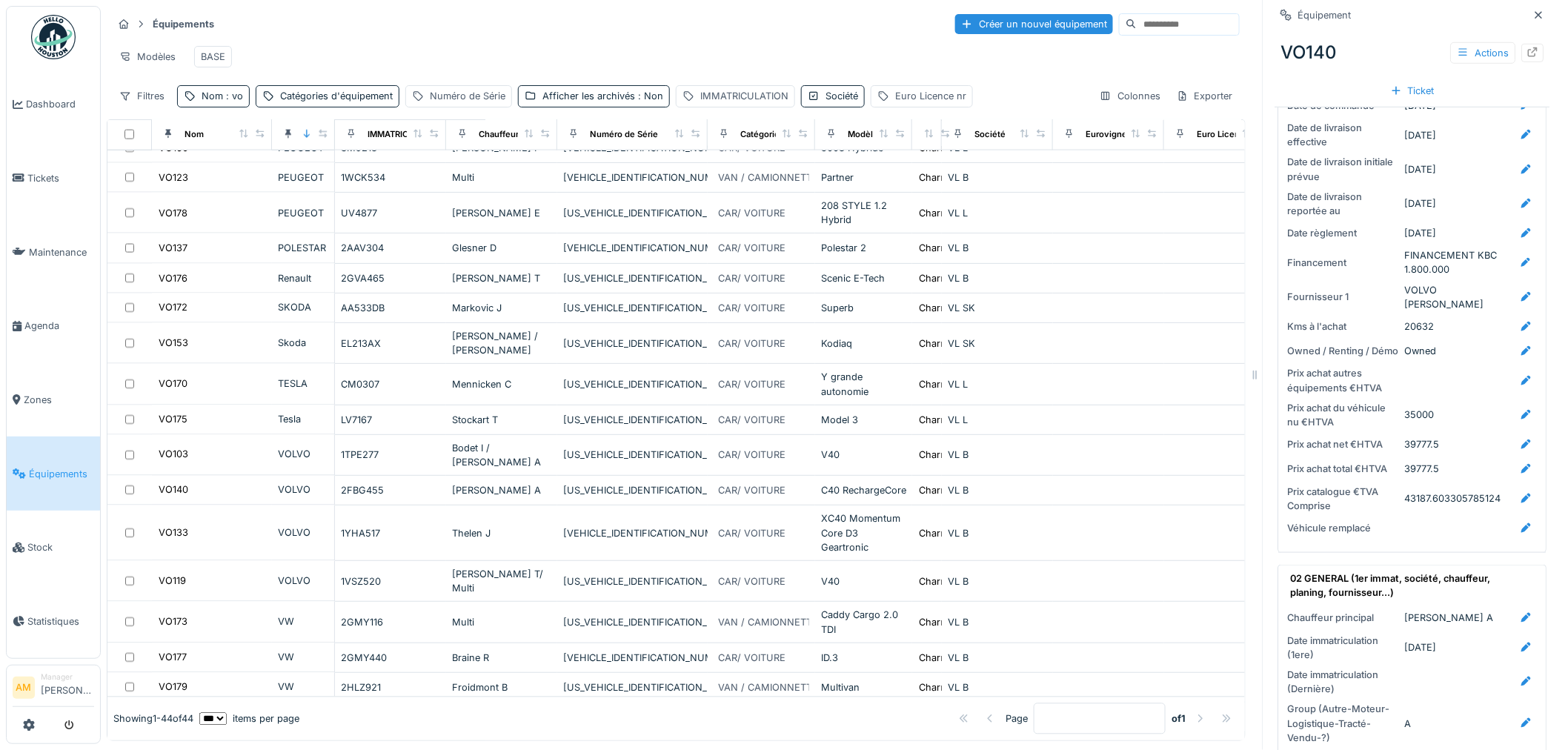
scroll to position [12, 0]
click at [408, 48] on div "Modèles BASE" at bounding box center [676, 56] width 1127 height 33
click at [168, 651] on div "VO177" at bounding box center [172, 657] width 28 height 14
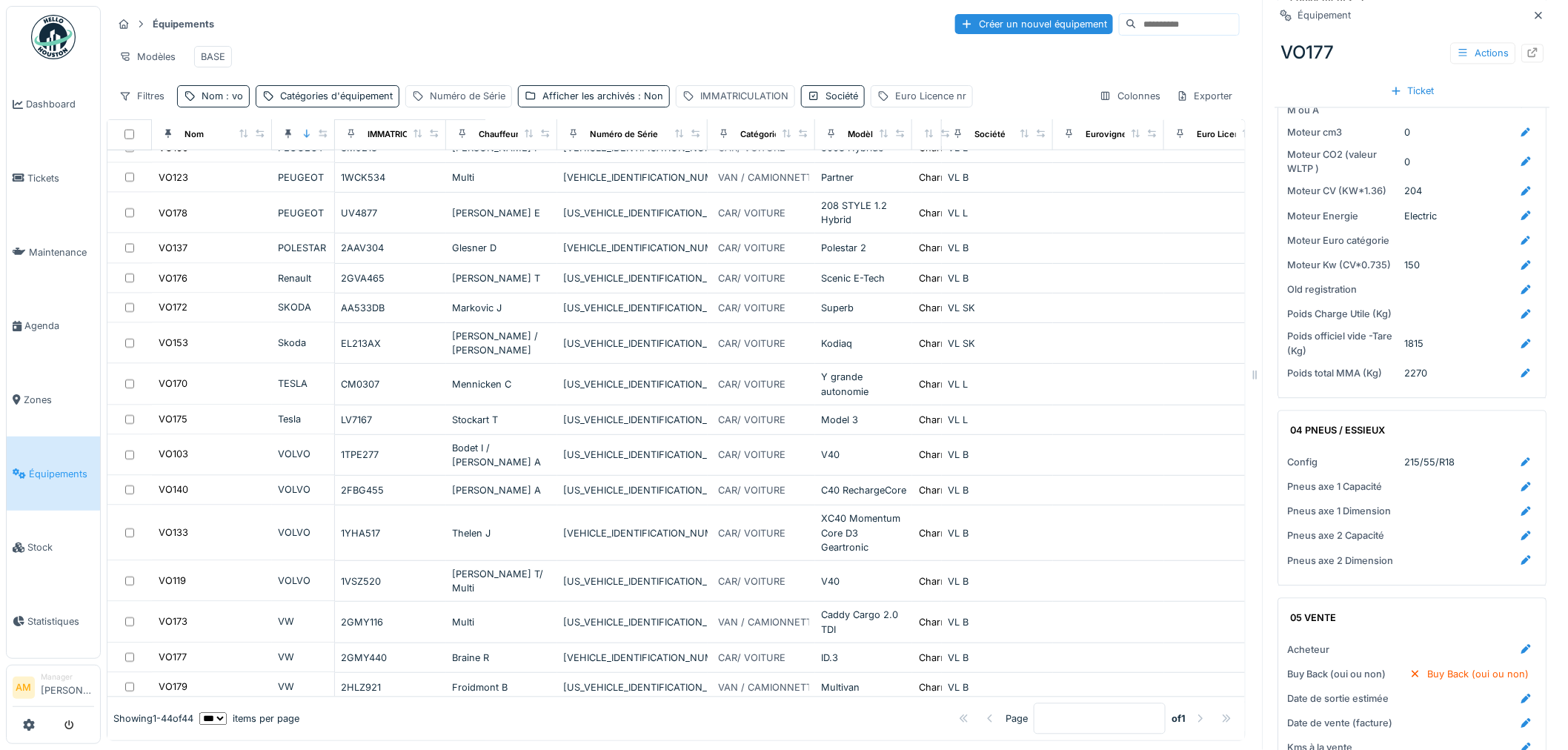
scroll to position [1724, 0]
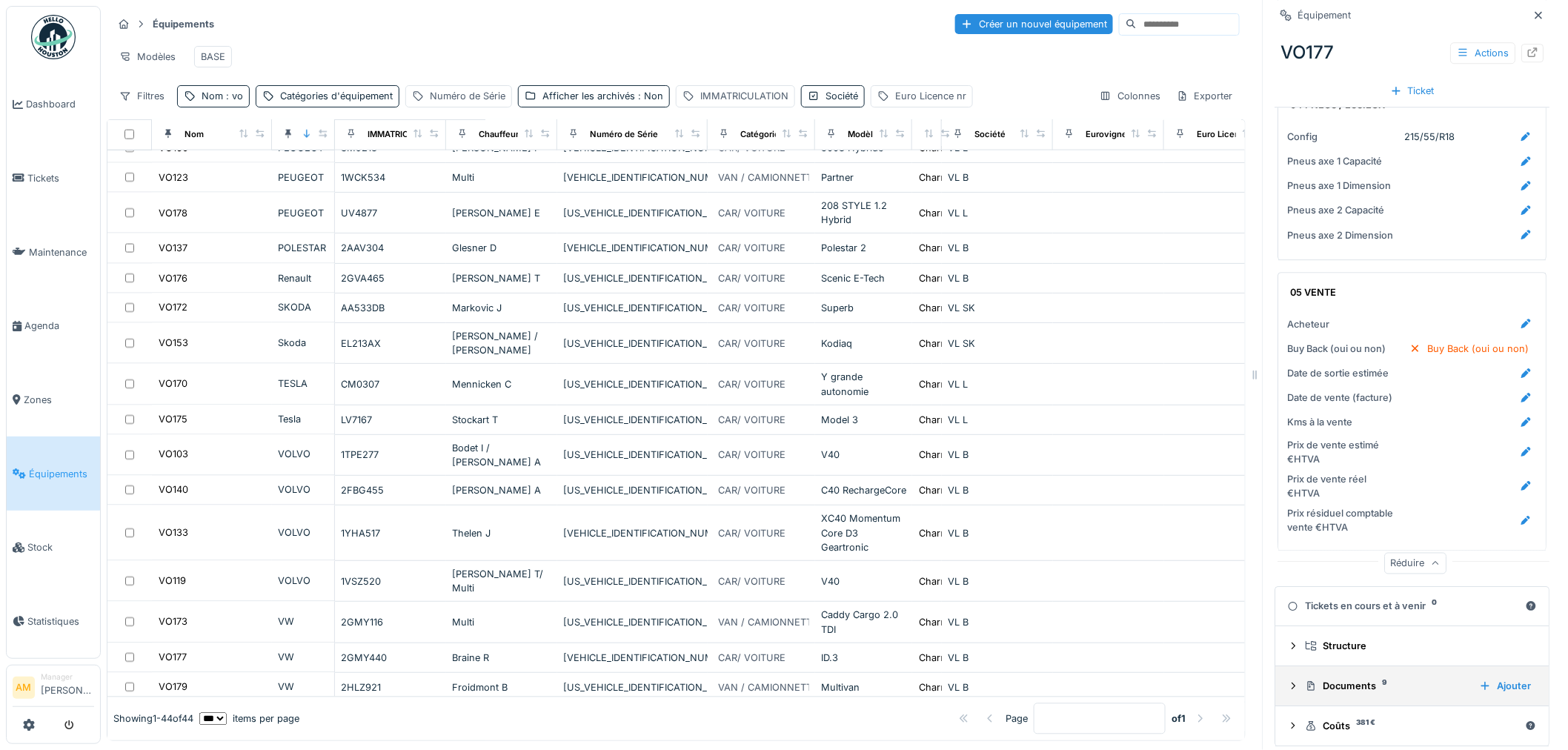
click at [1288, 683] on div at bounding box center [1293, 686] width 12 height 14
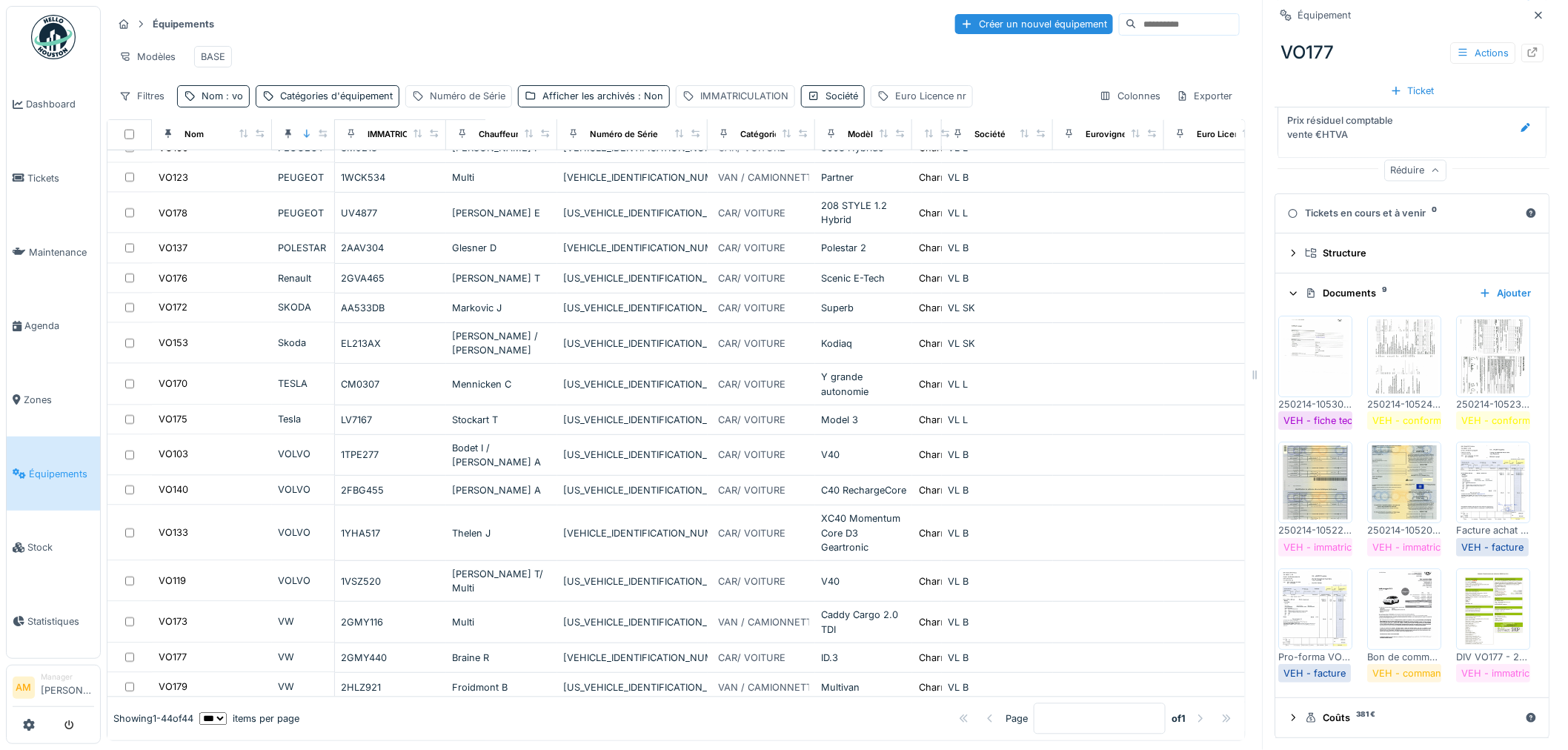
scroll to position [2301, 0]
click at [1376, 572] on img at bounding box center [1404, 609] width 66 height 74
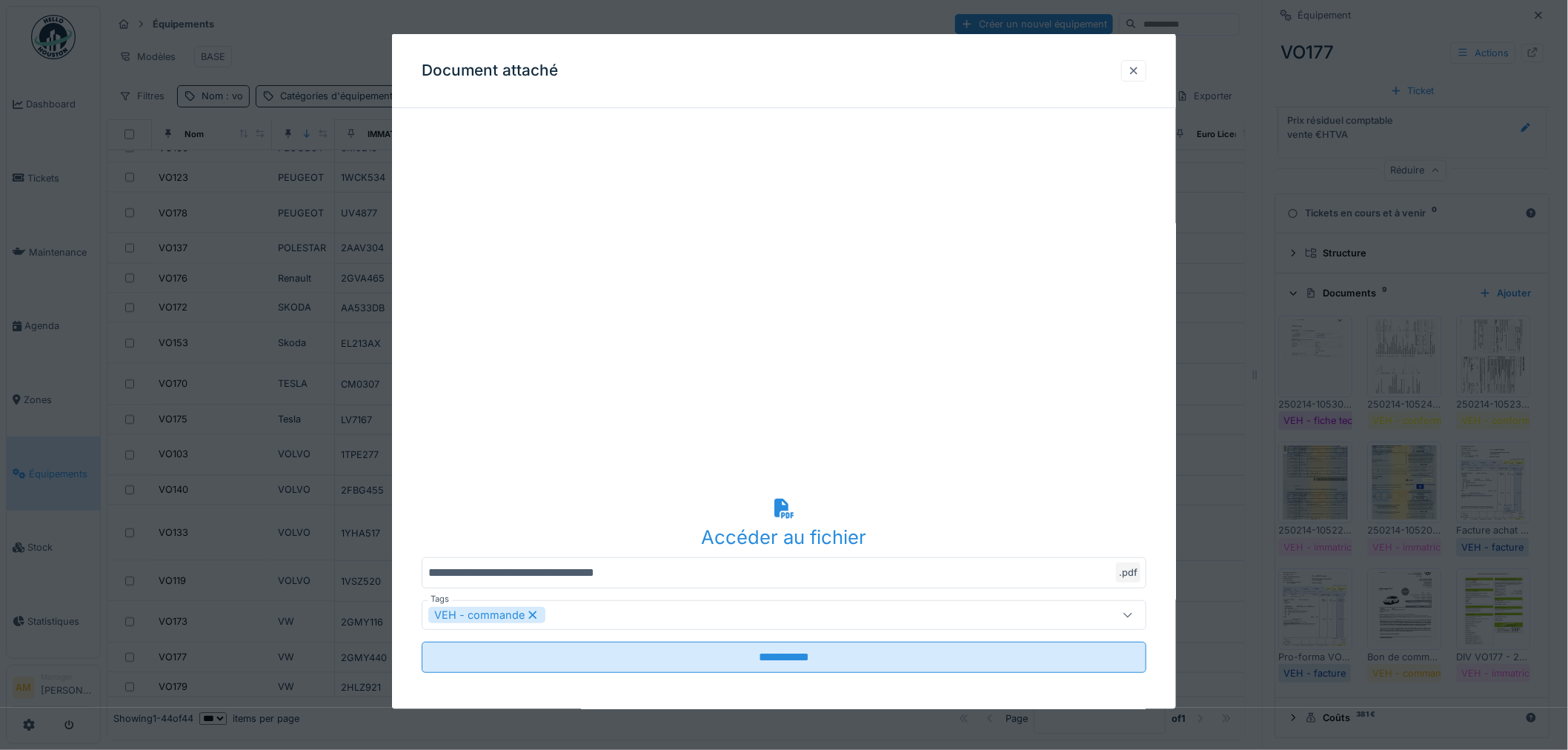
click at [1137, 72] on div at bounding box center [1134, 70] width 12 height 14
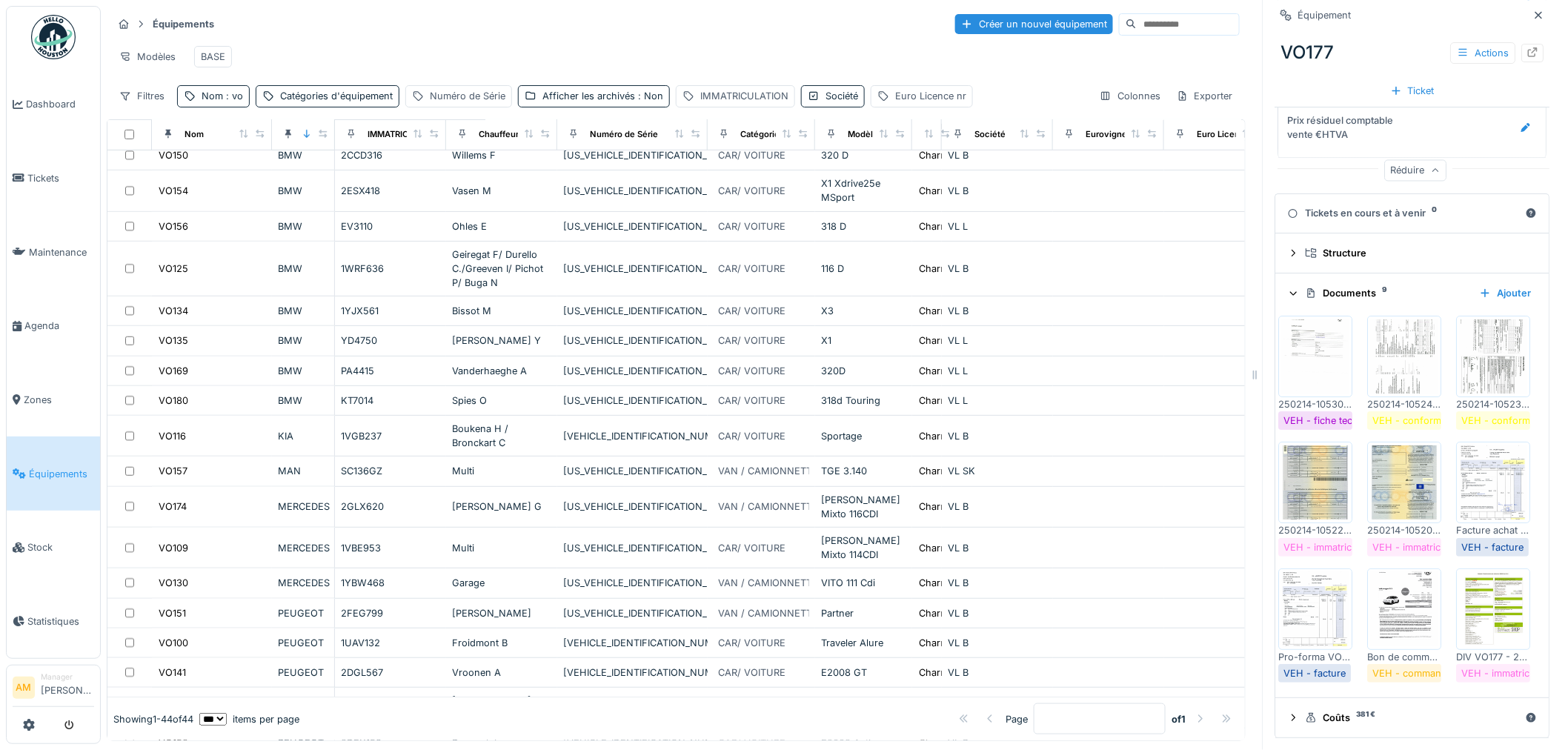
scroll to position [268, 0]
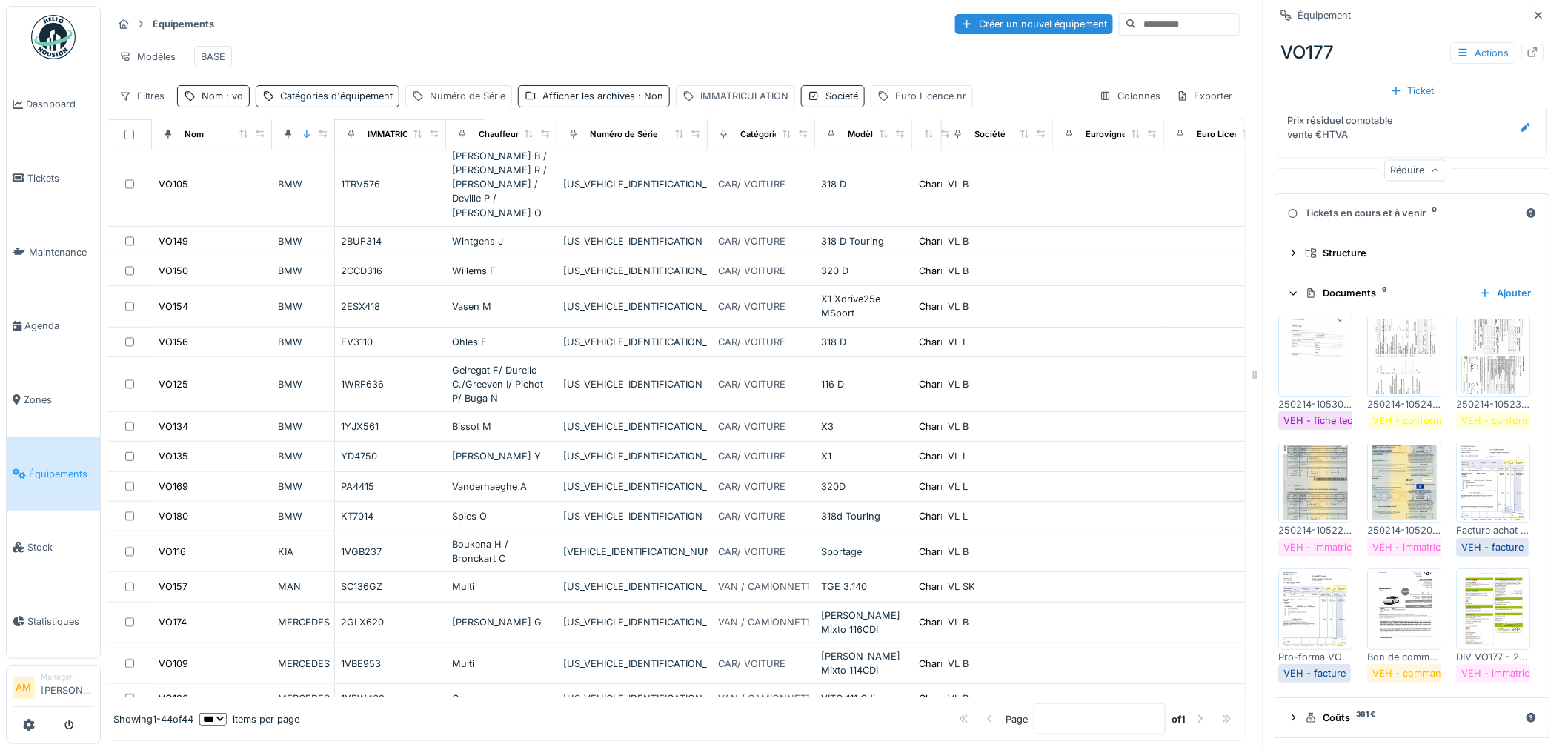
click at [45, 475] on link "Équipements" at bounding box center [54, 473] width 93 height 74
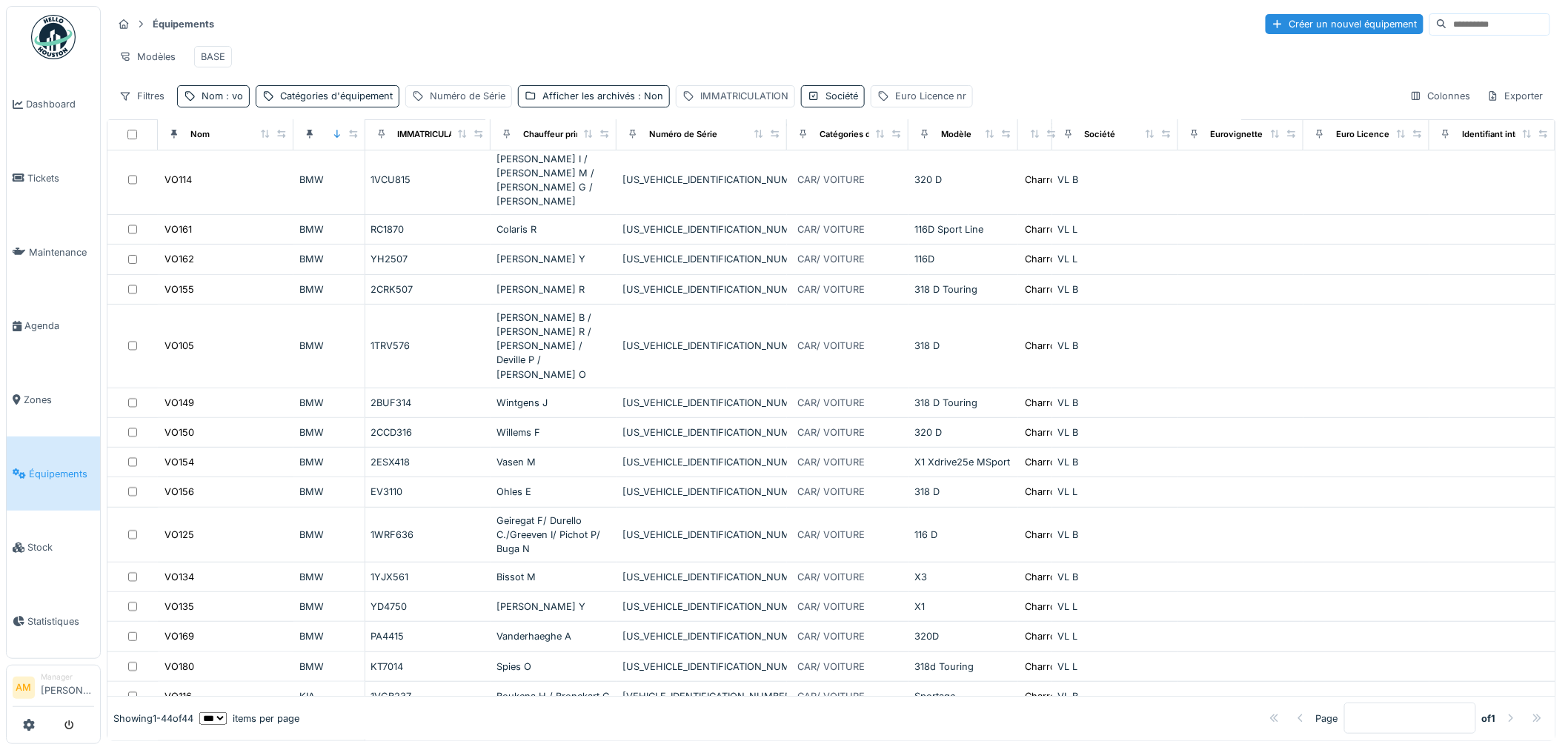
scroll to position [246, 0]
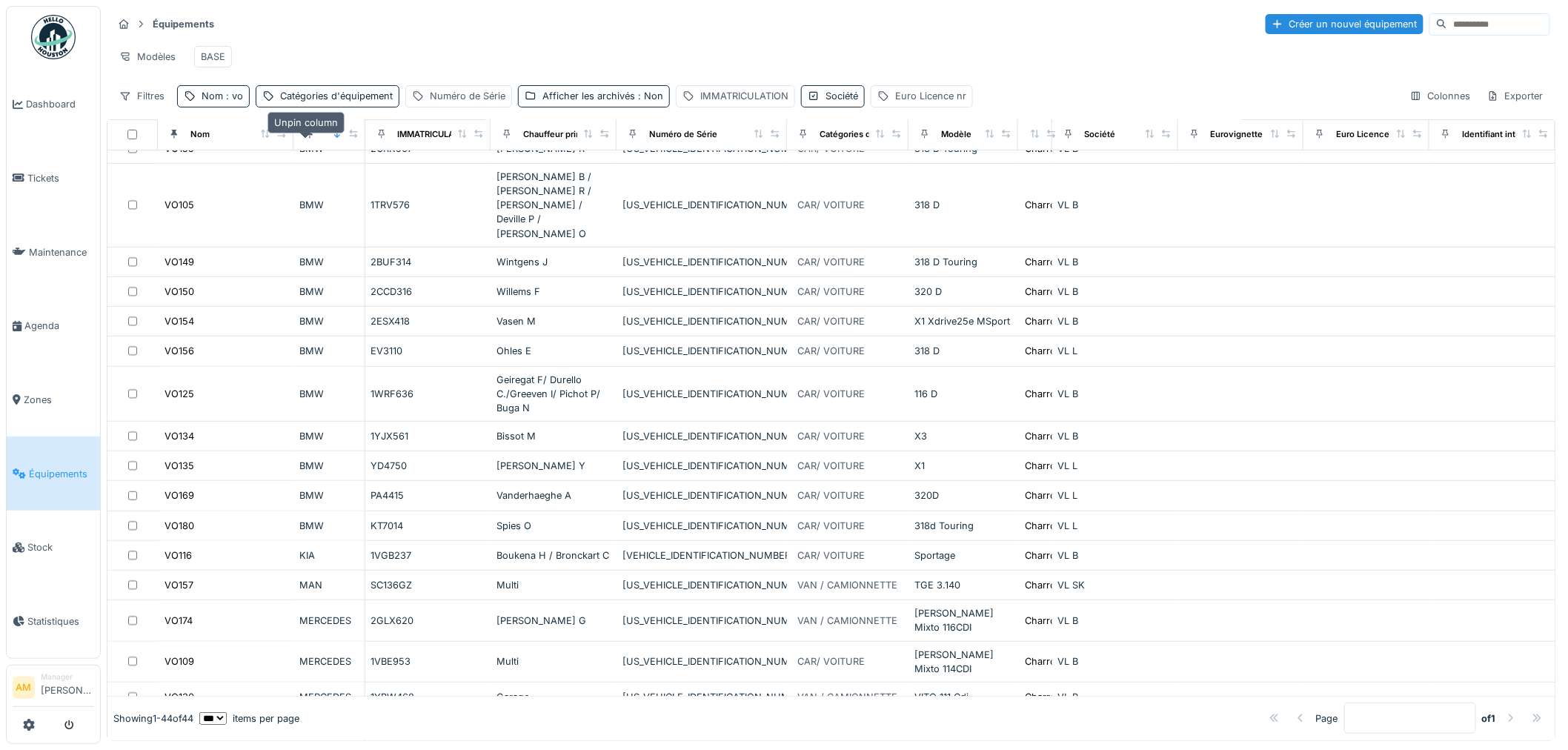
click at [309, 138] on icon at bounding box center [310, 133] width 11 height 8
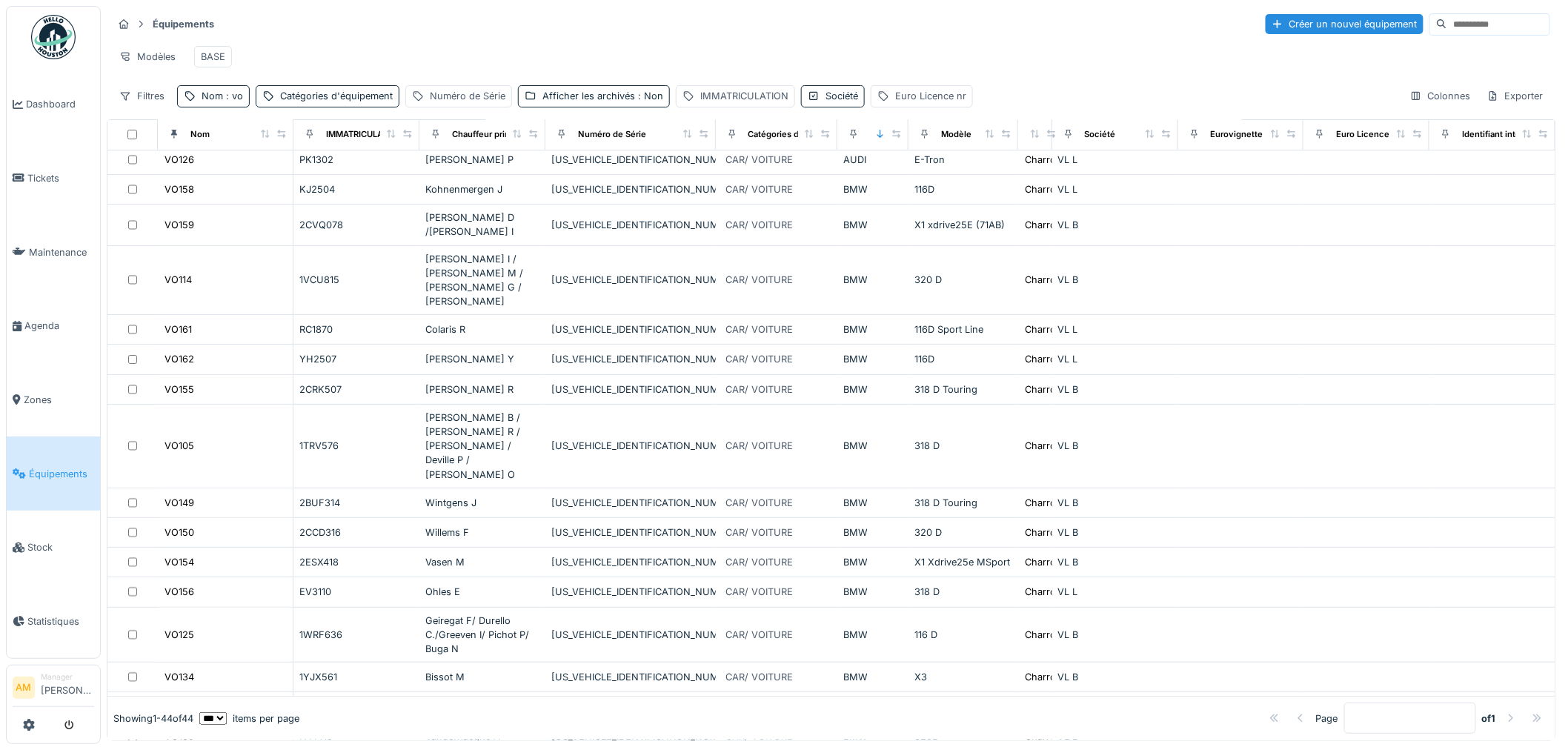
scroll to position [0, 0]
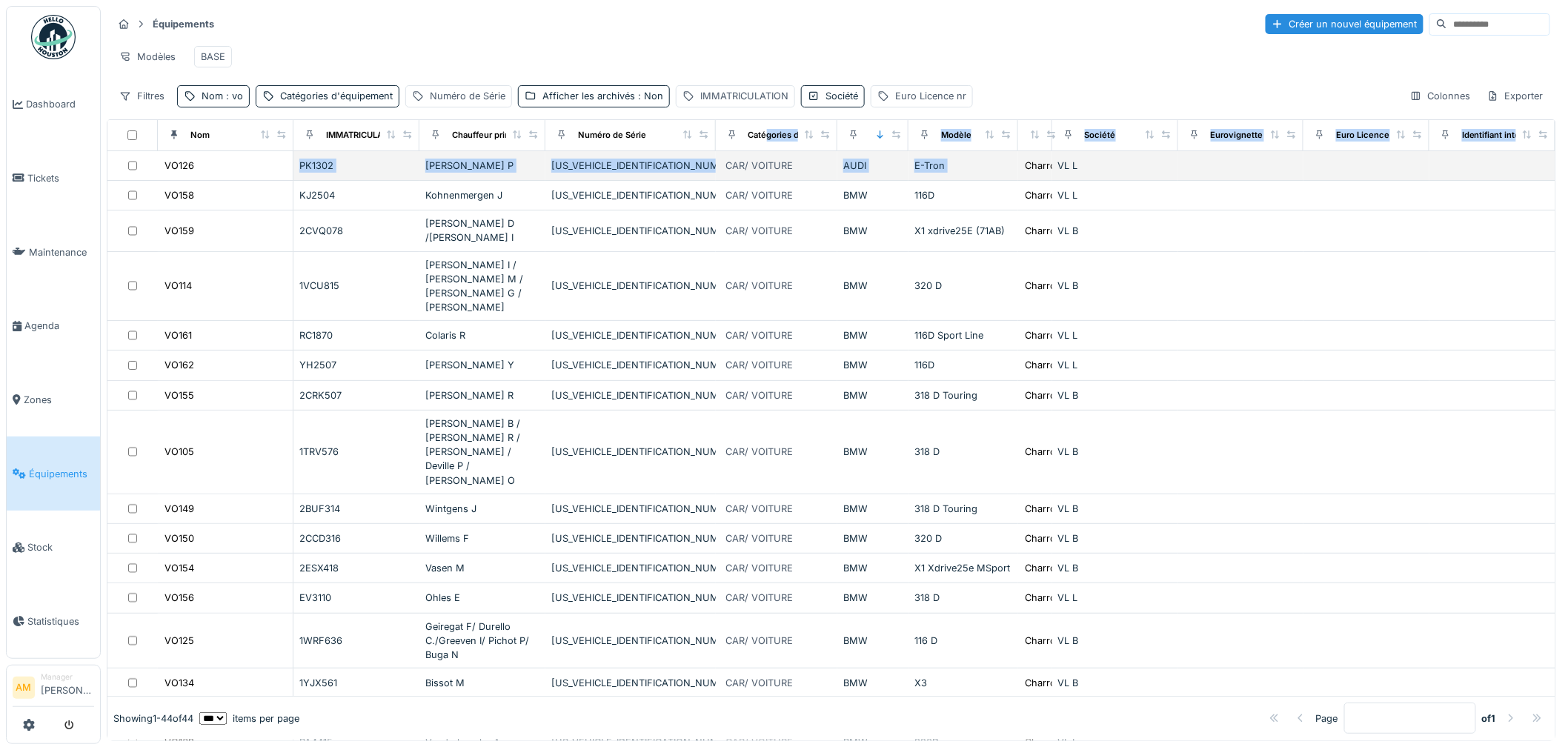
drag, startPoint x: 749, startPoint y: 137, endPoint x: 1032, endPoint y: 169, distance: 284.8
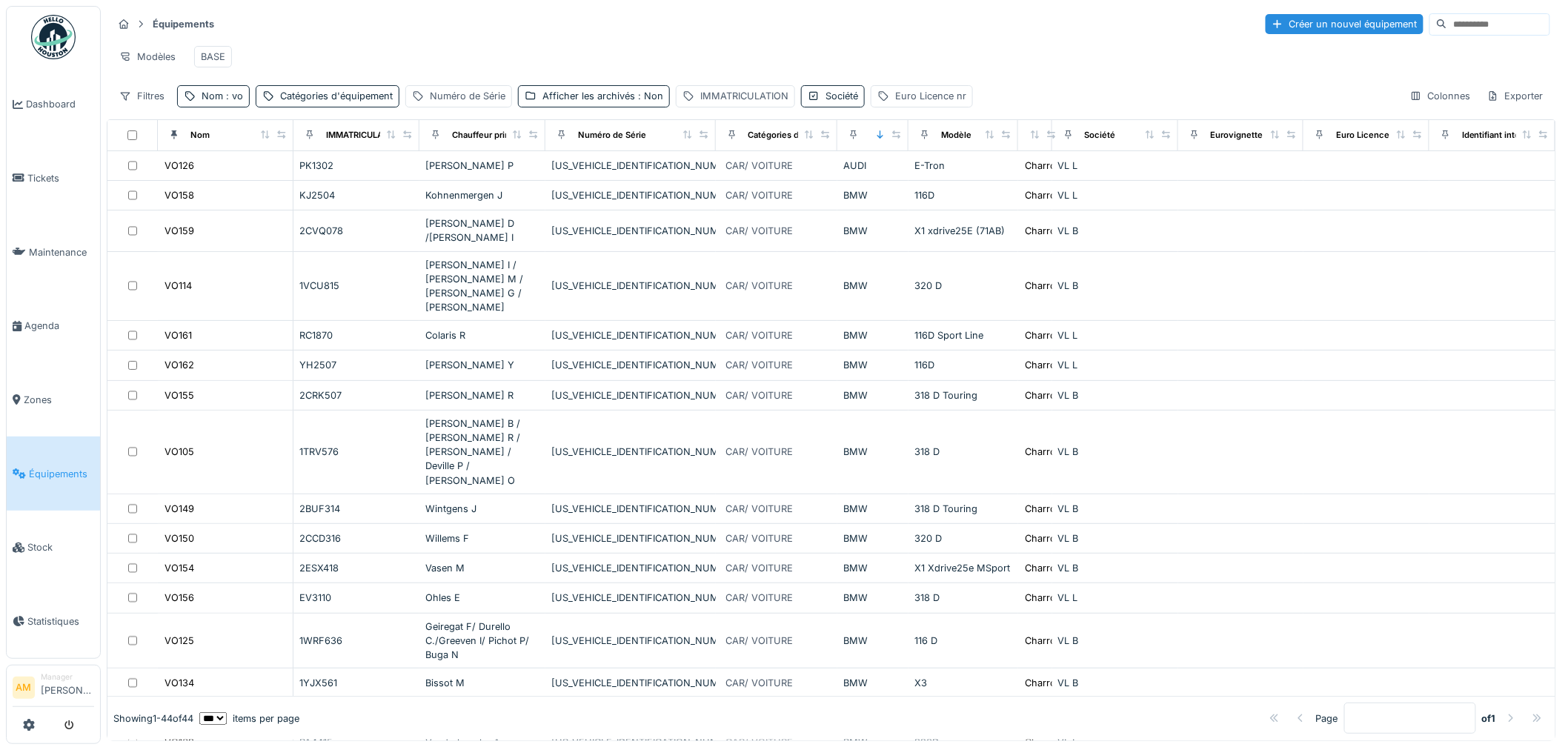
click at [1062, 60] on div "Modèles BASE" at bounding box center [832, 56] width 1437 height 33
click at [34, 467] on span "Équipements" at bounding box center [61, 473] width 65 height 14
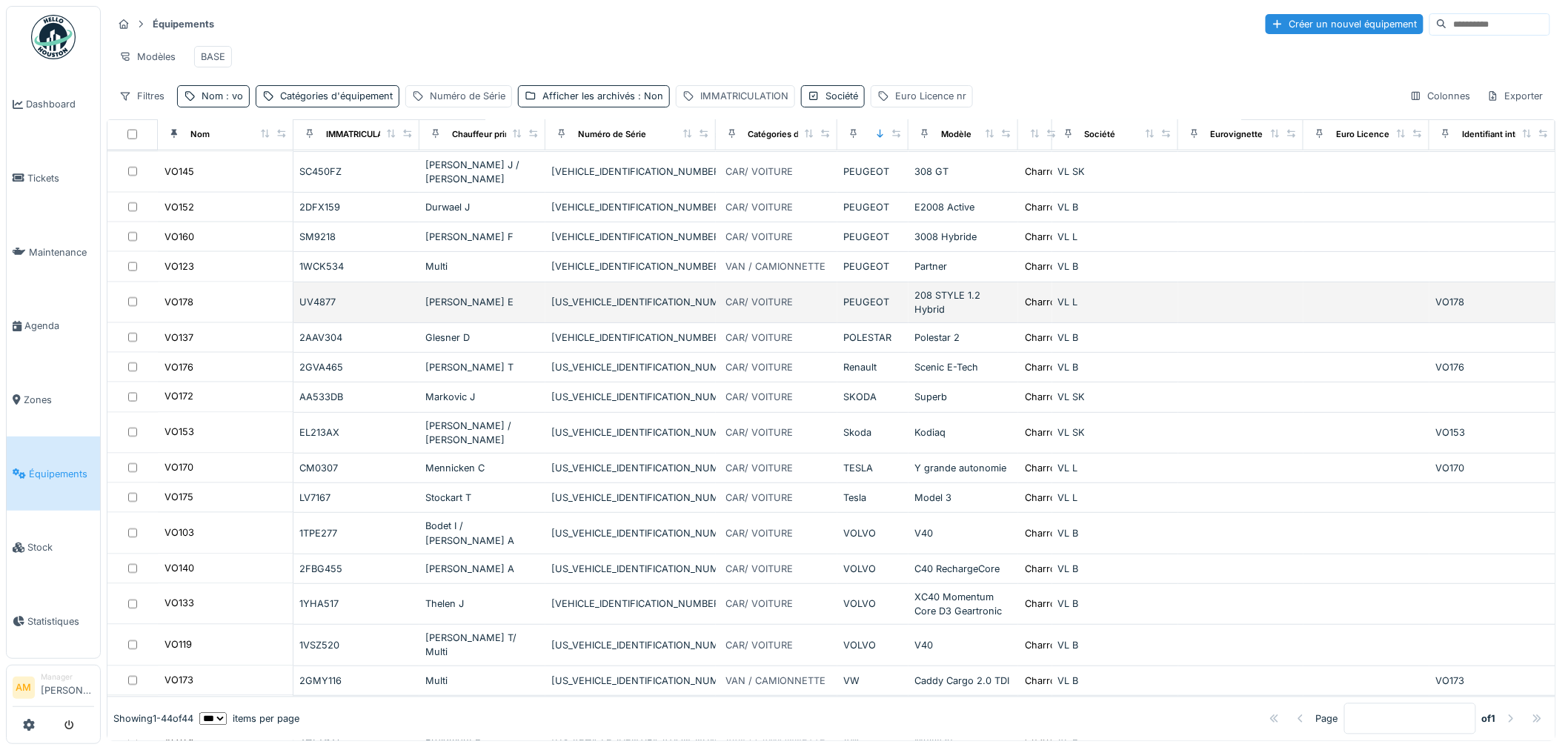
scroll to position [900, 0]
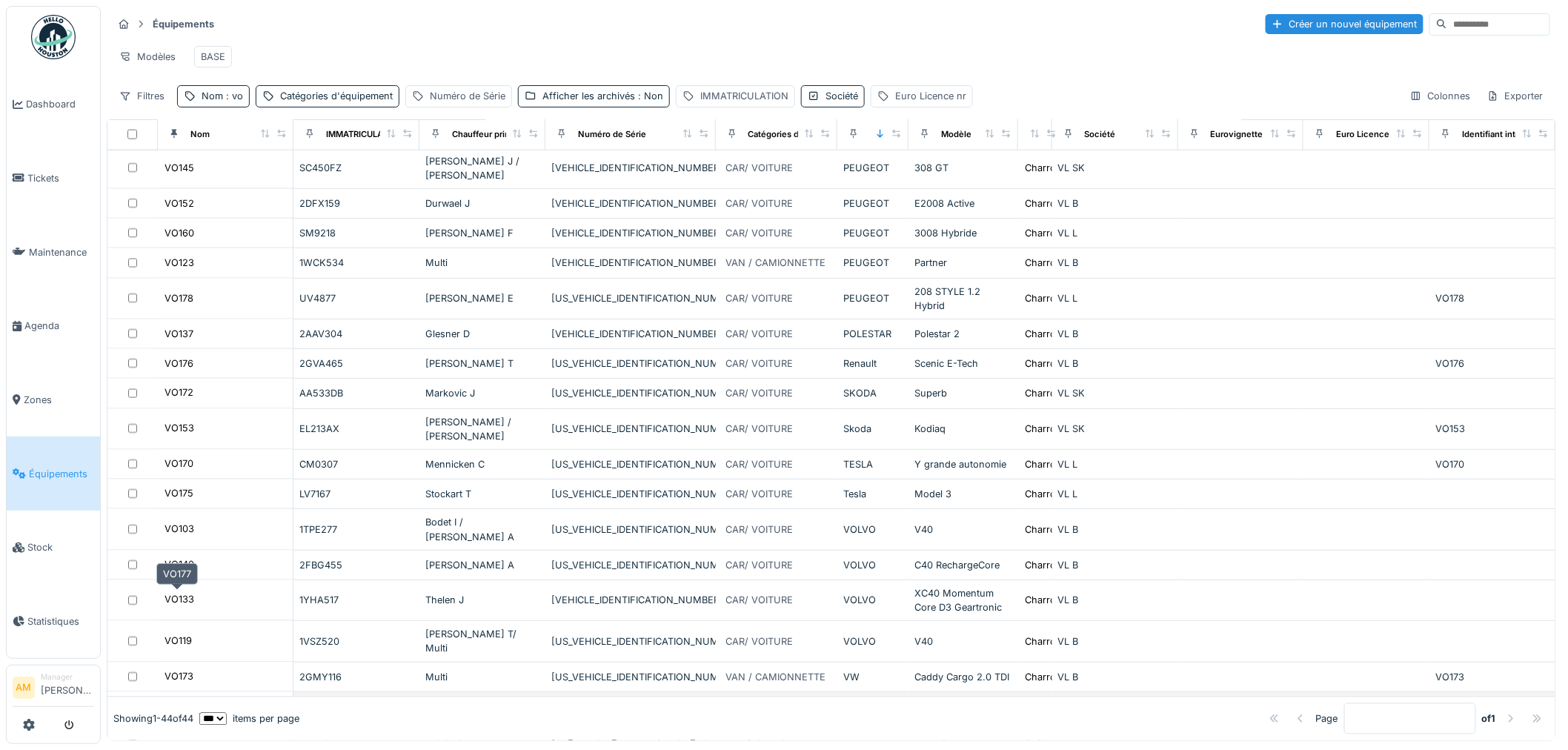
click at [174, 699] on div "VO177" at bounding box center [178, 706] width 28 height 14
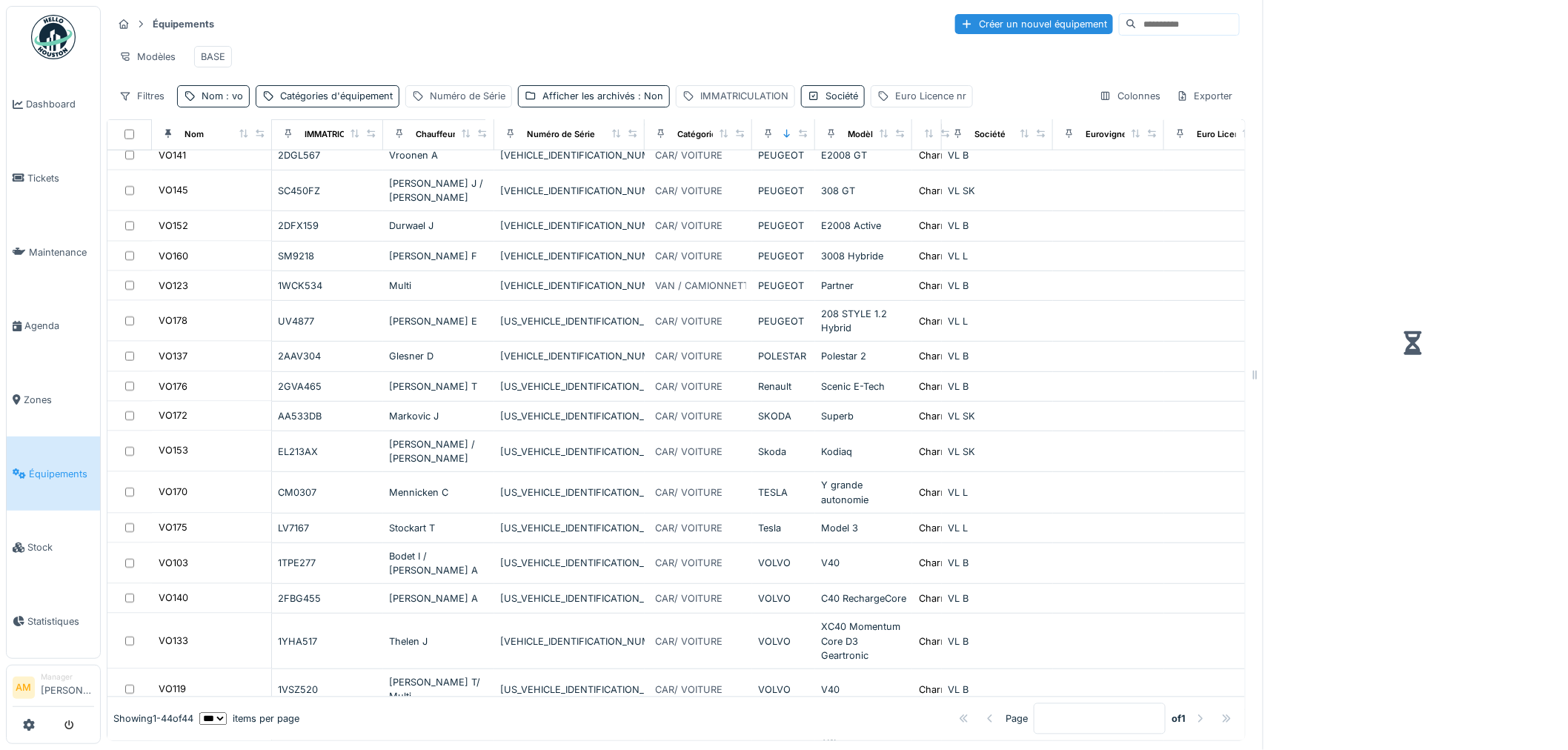
scroll to position [949, 0]
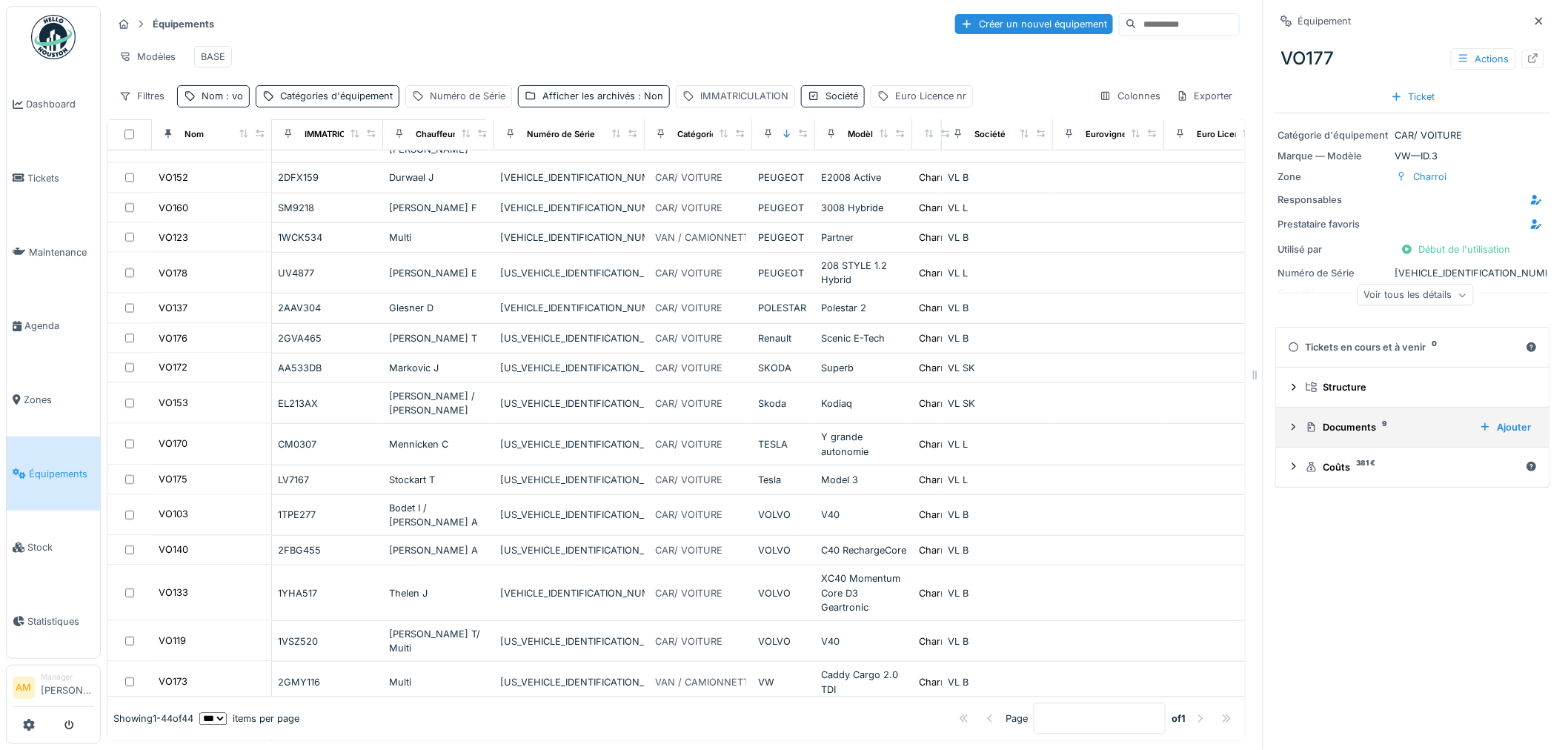
click at [1288, 423] on icon at bounding box center [1293, 428] width 12 height 10
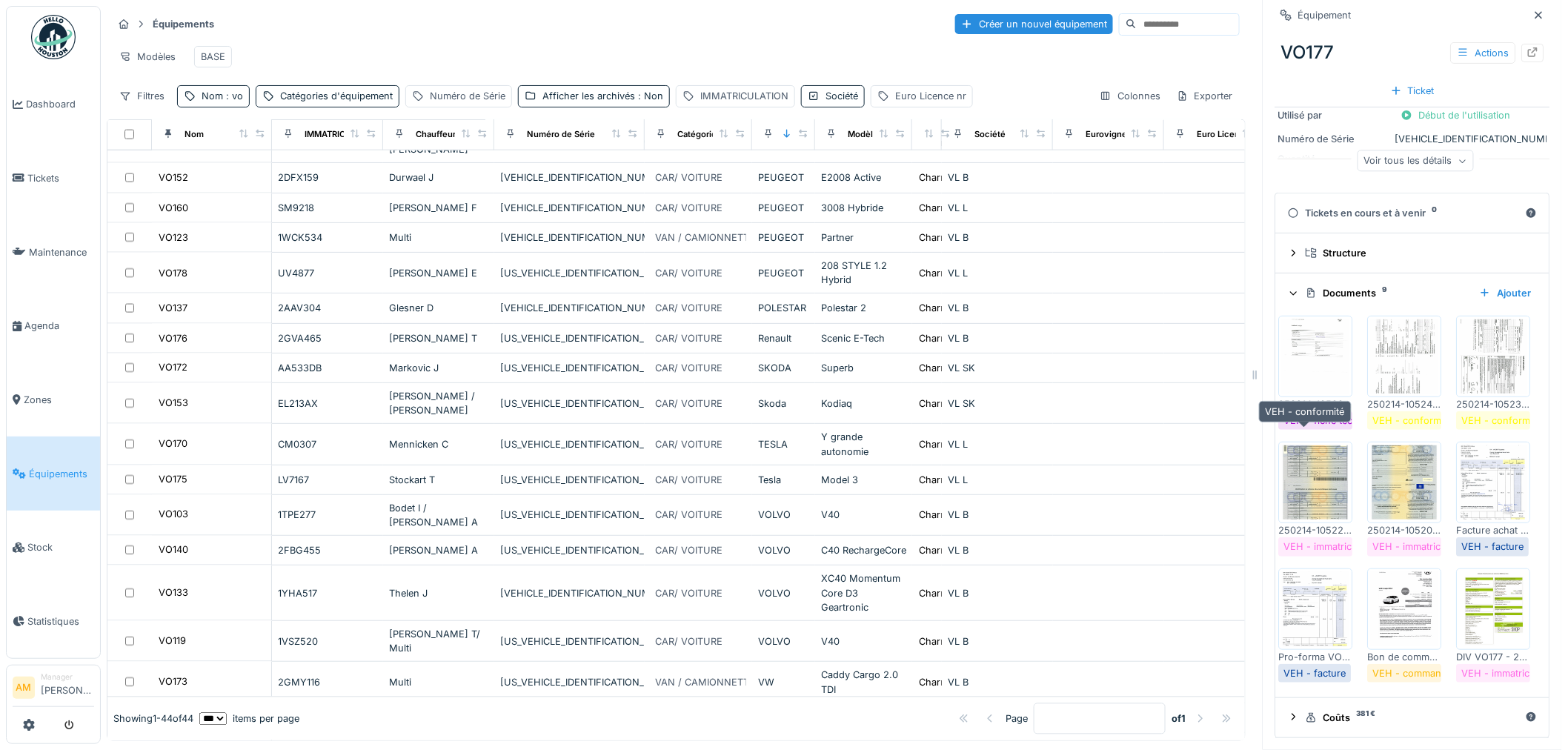
scroll to position [390, 0]
click at [1377, 572] on img at bounding box center [1404, 609] width 66 height 74
